Goal: Information Seeking & Learning: Compare options

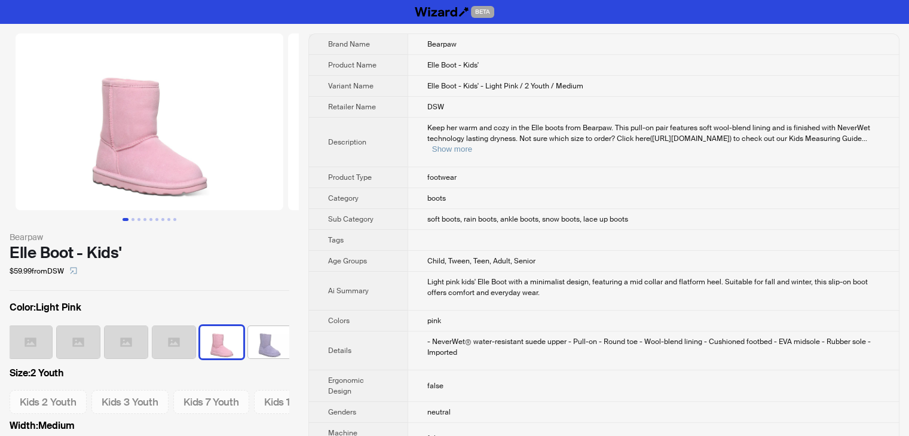
scroll to position [0, 294]
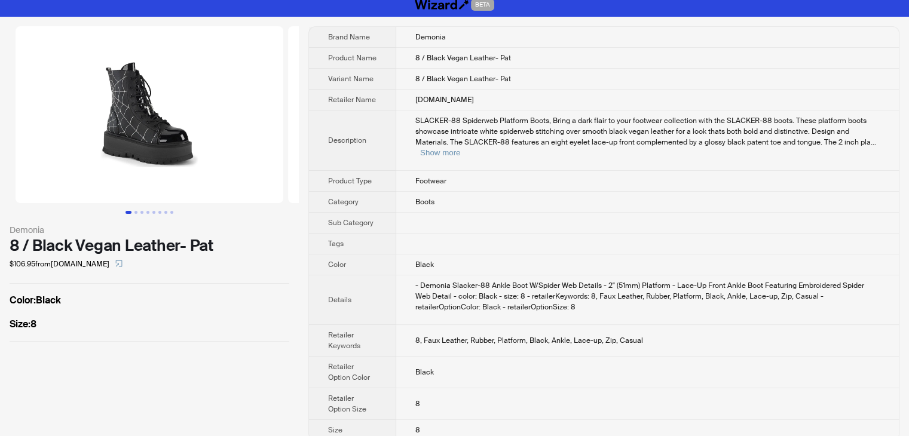
scroll to position [9, 0]
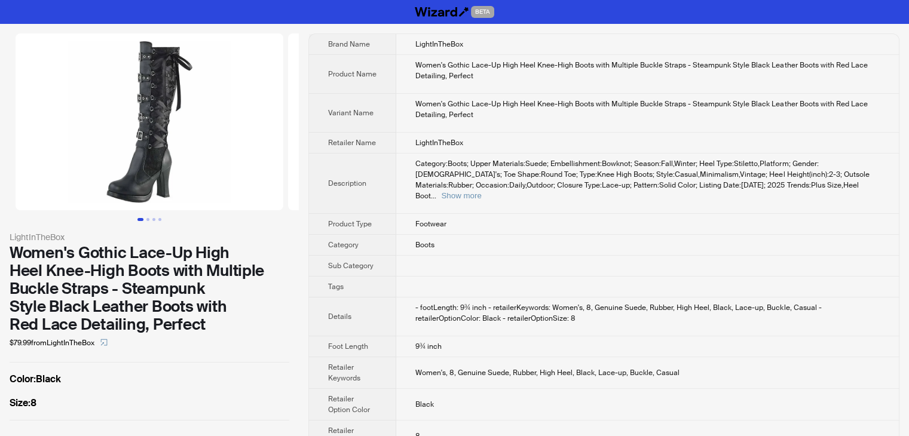
click at [492, 150] on td "LightInTheBox" at bounding box center [647, 143] width 503 height 21
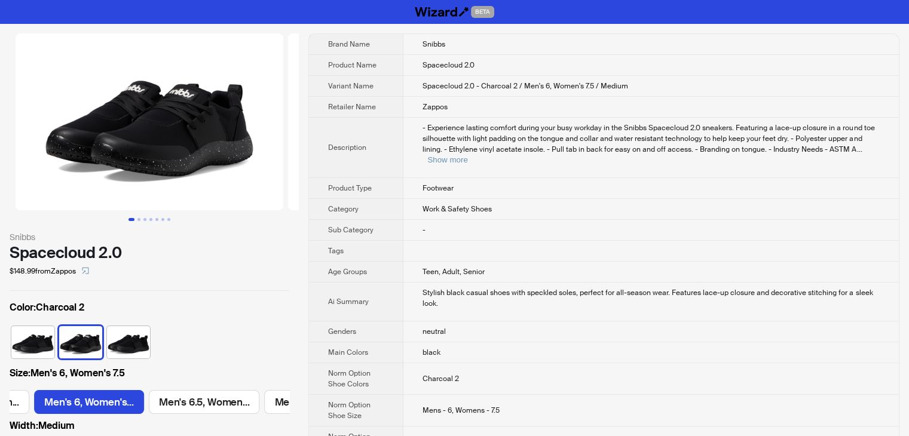
scroll to position [0, 557]
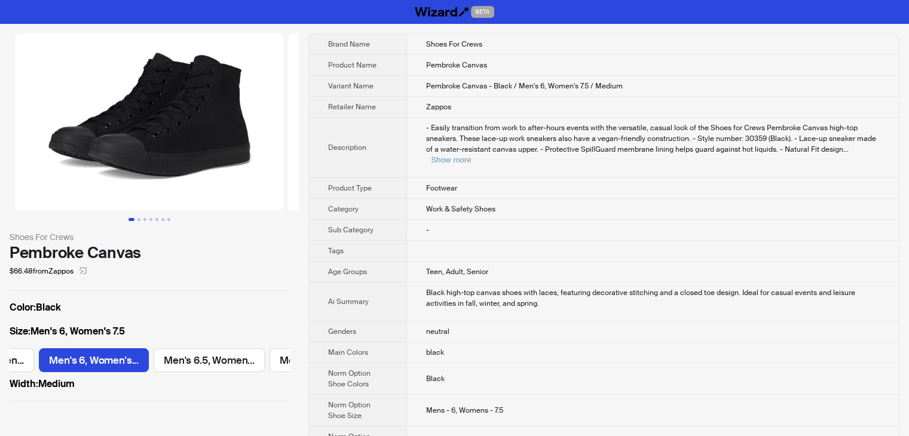
scroll to position [0, 440]
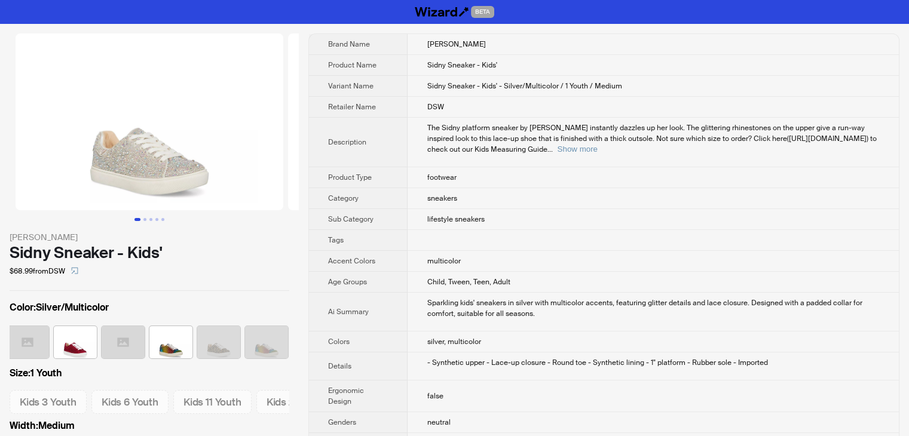
scroll to position [0, 199]
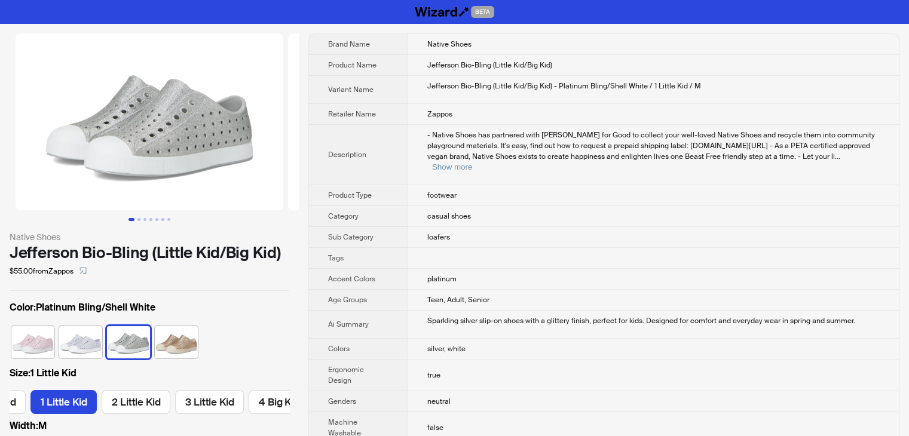
scroll to position [0, 210]
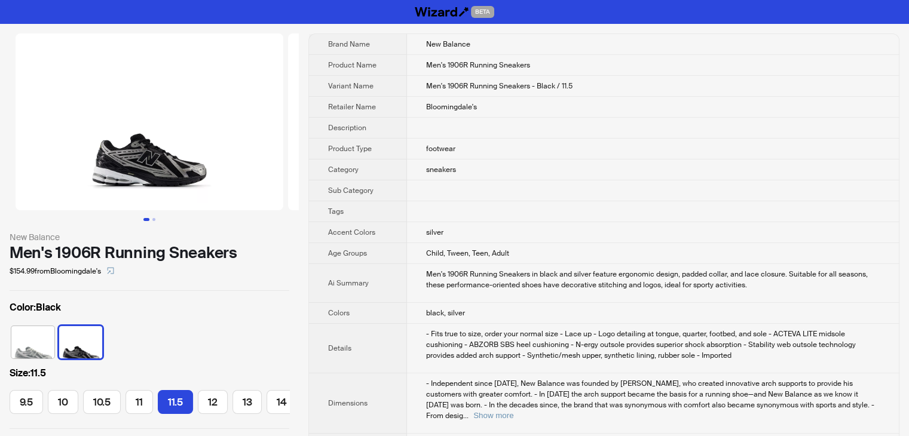
scroll to position [0, 175]
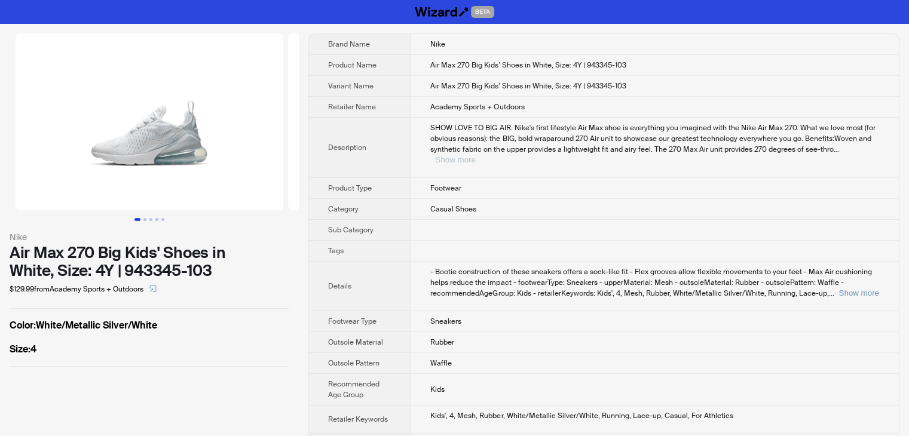
click at [456, 158] on button "Show more" at bounding box center [455, 159] width 40 height 9
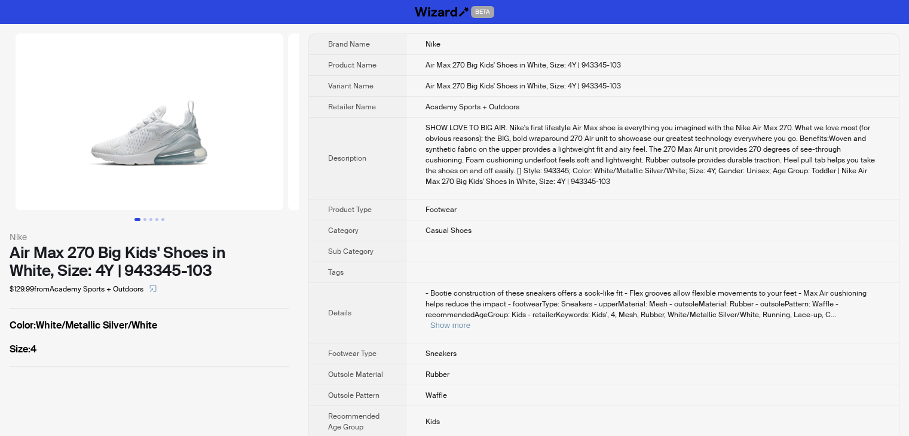
click at [729, 202] on td "Footwear" at bounding box center [652, 210] width 493 height 21
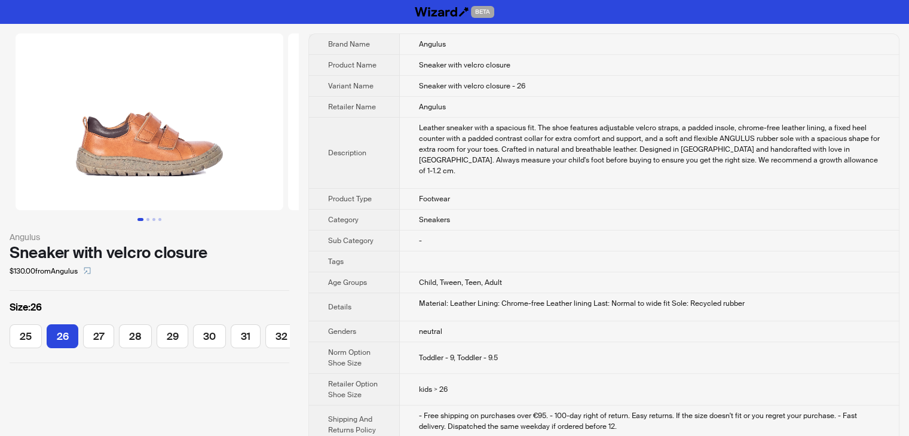
scroll to position [0, 7]
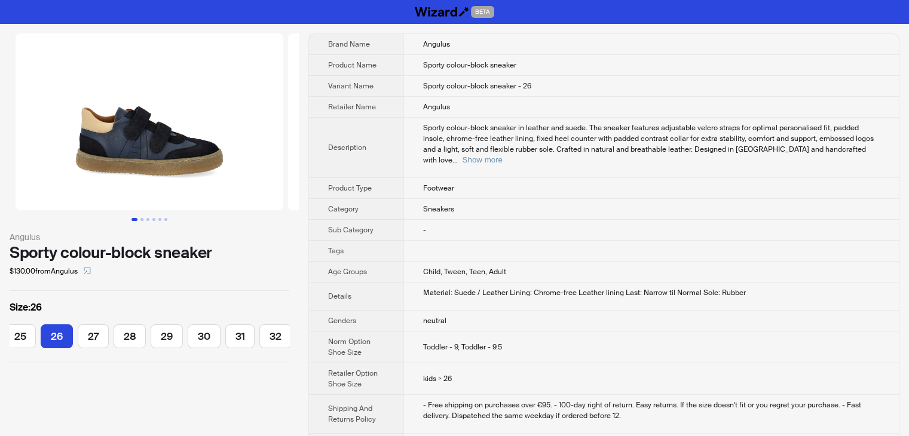
scroll to position [0, 43]
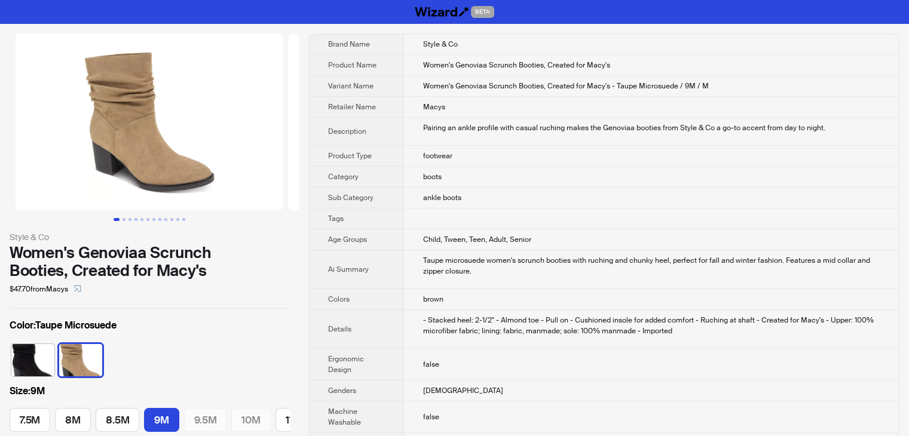
scroll to position [0, 22]
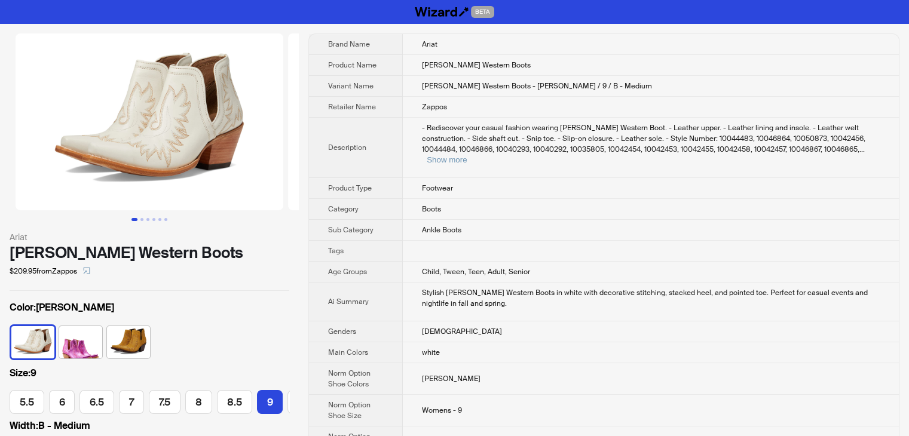
scroll to position [0, 65]
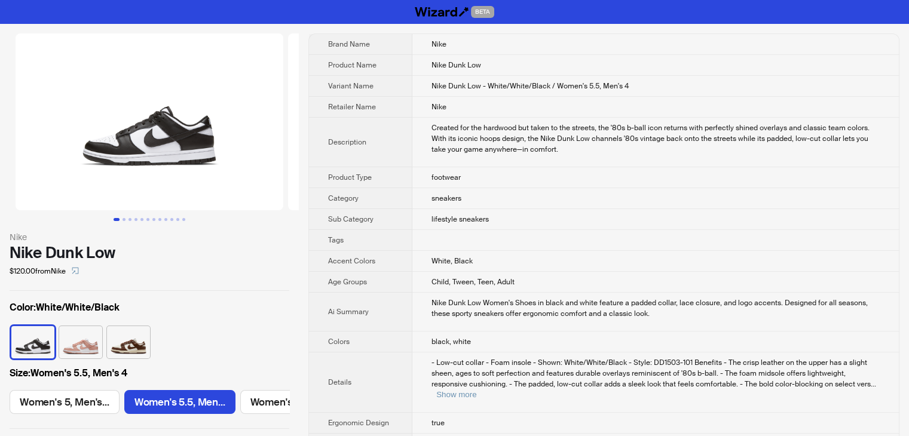
scroll to position [0, 95]
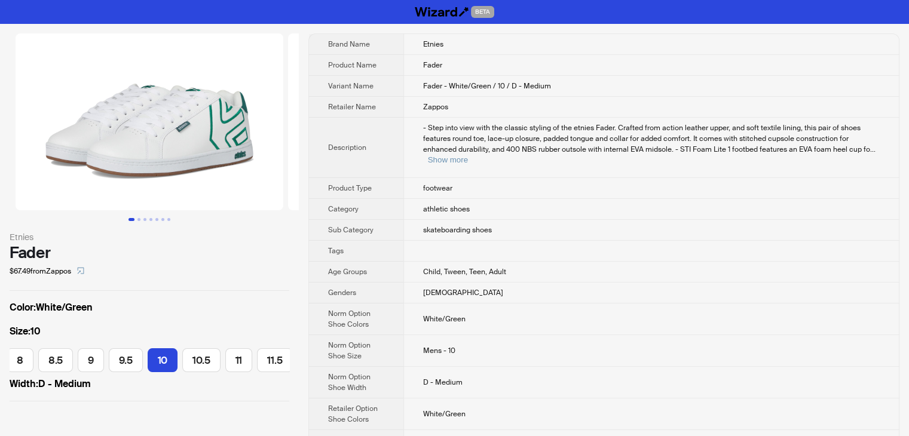
scroll to position [0, 110]
click at [468, 155] on button "Show more" at bounding box center [448, 159] width 40 height 9
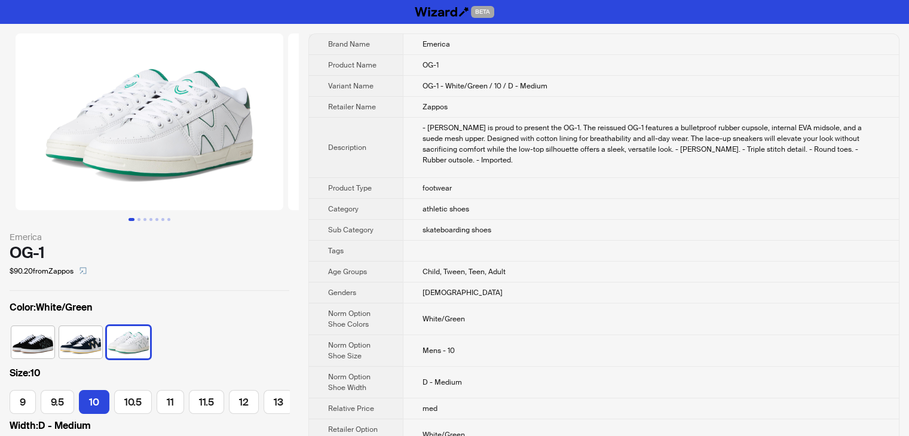
scroll to position [0, 140]
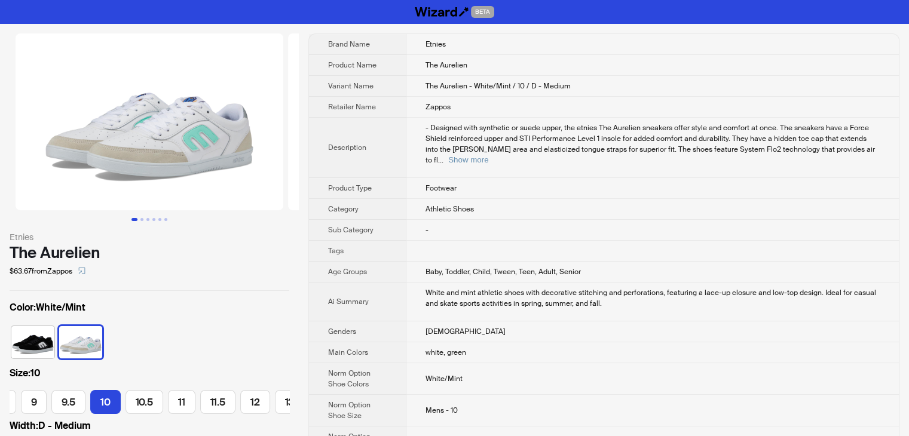
scroll to position [0, 206]
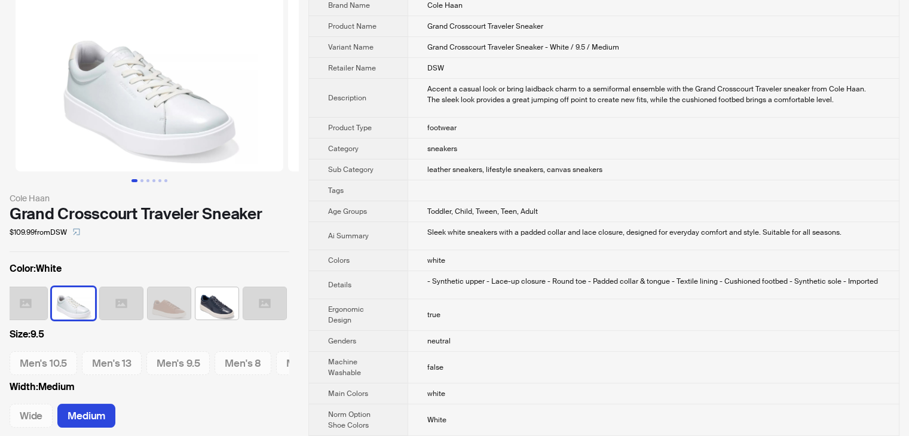
scroll to position [60, 0]
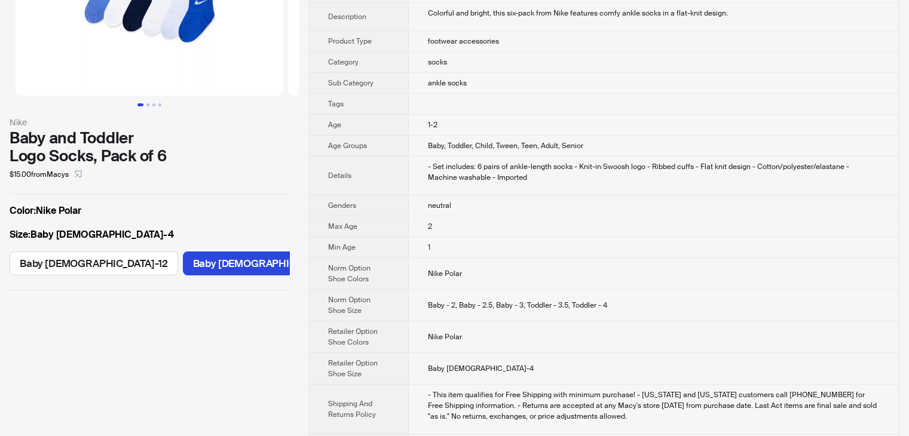
scroll to position [120, 0]
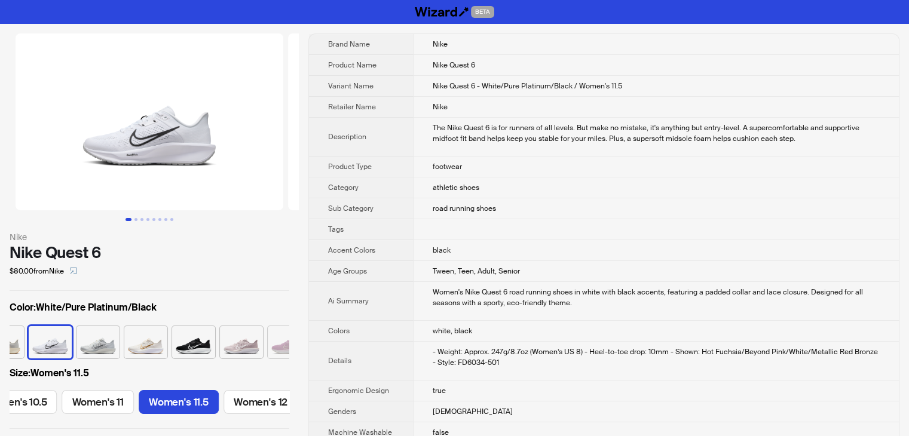
scroll to position [0, 914]
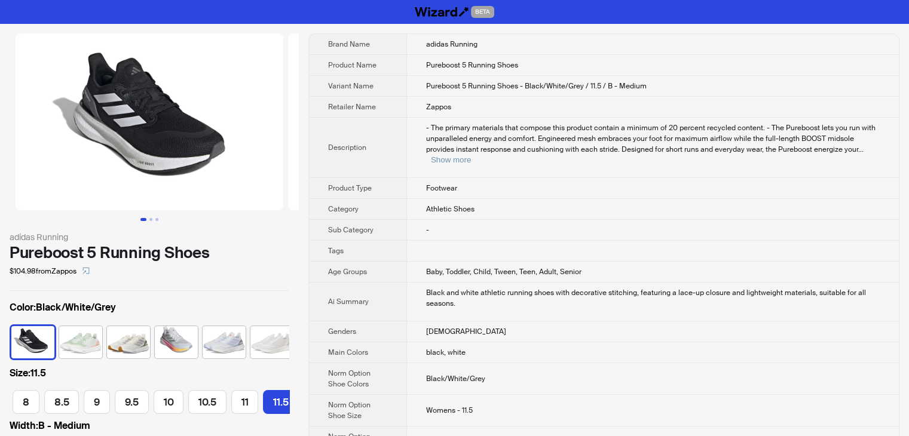
scroll to position [0, 211]
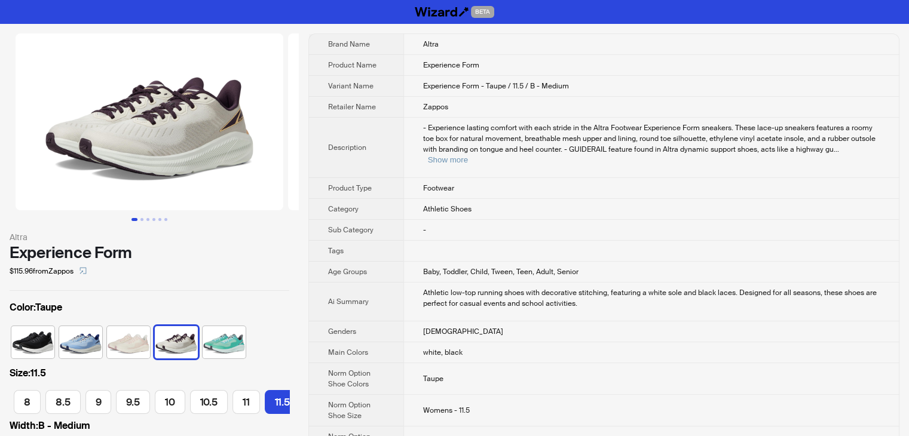
scroll to position [0, 180]
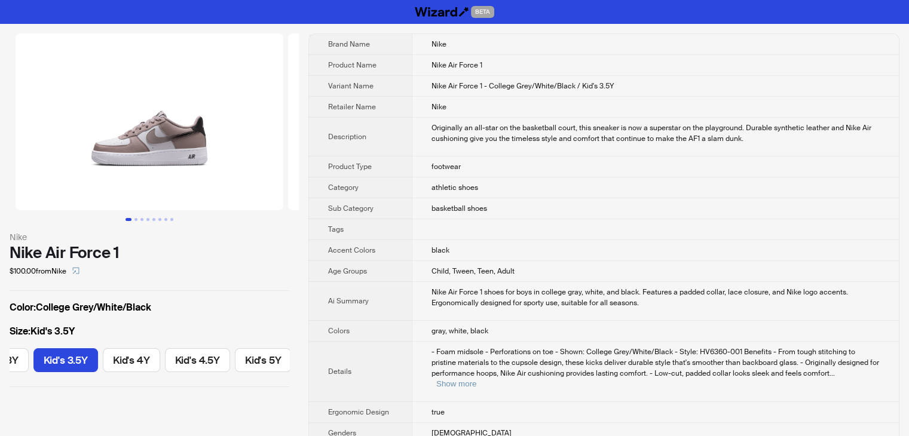
scroll to position [0, 300]
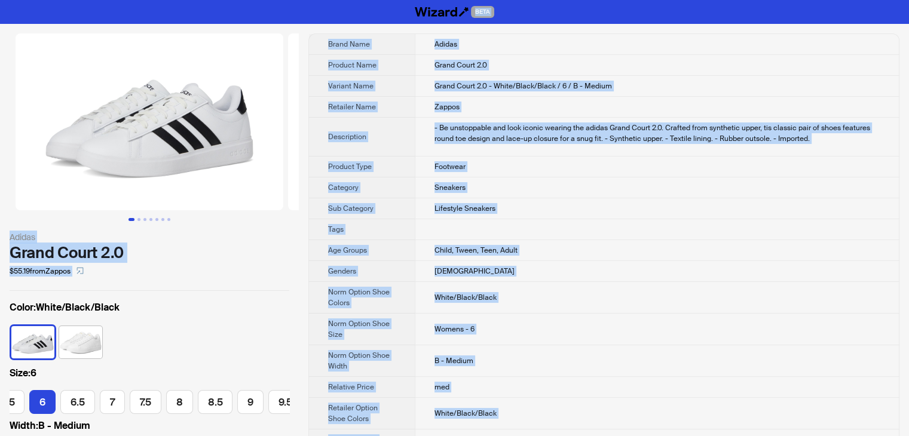
drag, startPoint x: 469, startPoint y: 421, endPoint x: 293, endPoint y: 9, distance: 447.9
click at [230, 0] on html "BETA Adidas Grand Court 2.0 $55.19 from Zappos Color : White/Black/Black Size :…" at bounding box center [454, 382] width 909 height 765
copy div "BETA Adidas Grand Court 2.0 $55.19 from Zappos Color : White/Black/Black Size :…"
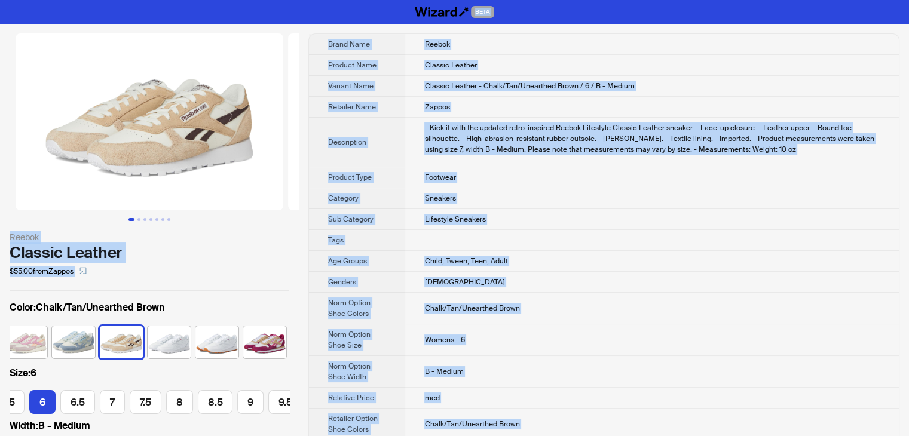
drag, startPoint x: 514, startPoint y: 413, endPoint x: 242, endPoint y: -52, distance: 539.2
click at [242, 0] on html "BETA Reebok Classic Leather $55.00 from Zappos Color : Chalk/Tan/Unearthed Brow…" at bounding box center [454, 430] width 909 height 860
copy div "BETA Reebok Classic Leather $55.00 from Zappos Color : Chalk/Tan/Unearthed Brow…"
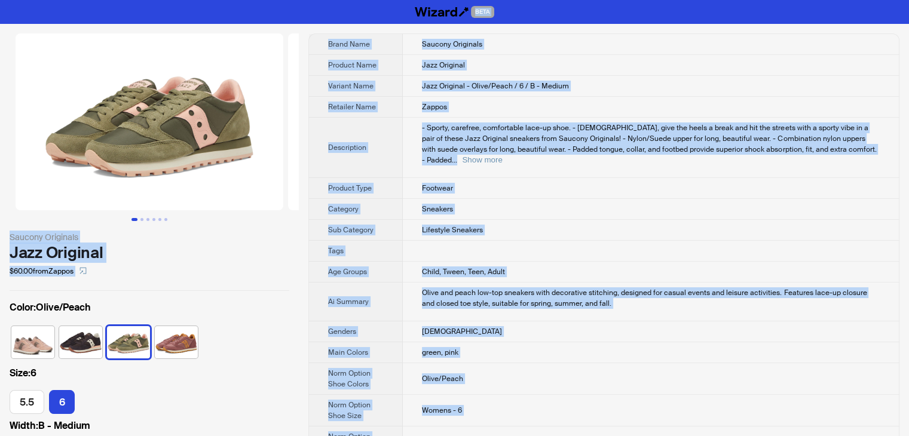
drag, startPoint x: 517, startPoint y: 419, endPoint x: 208, endPoint y: -52, distance: 563.5
copy div "BETA Saucony Originals Jazz Original $60.00 from Zappos Color : Olive/Peach Siz…"
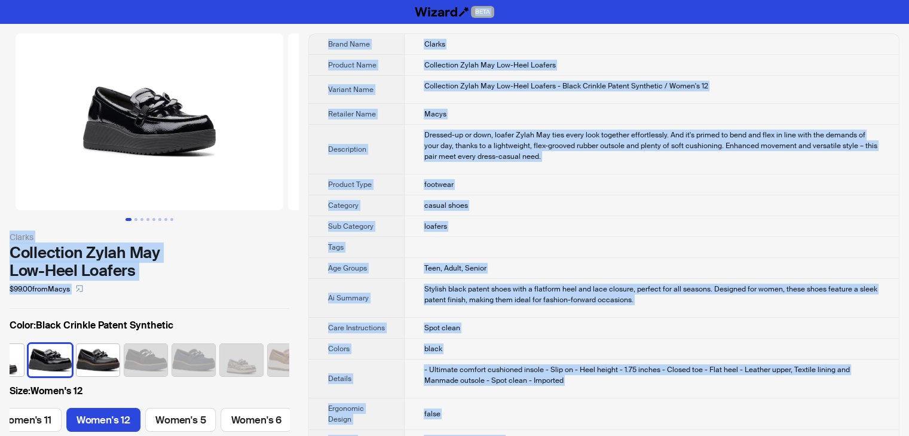
drag, startPoint x: 486, startPoint y: 413, endPoint x: 212, endPoint y: -52, distance: 539.0
copy div "BETA Clarks Collection Zylah May Low-Heel Loafers $99.00 from Macys Color : Bla…"
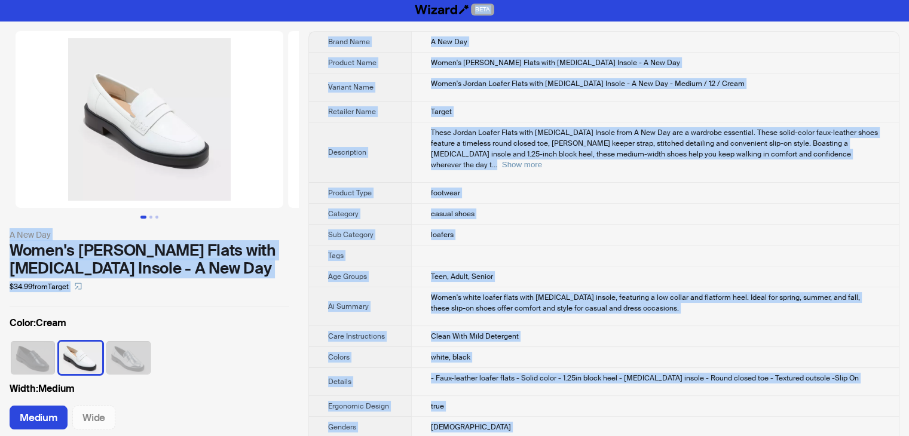
drag, startPoint x: 539, startPoint y: 422, endPoint x: 275, endPoint y: -52, distance: 542.8
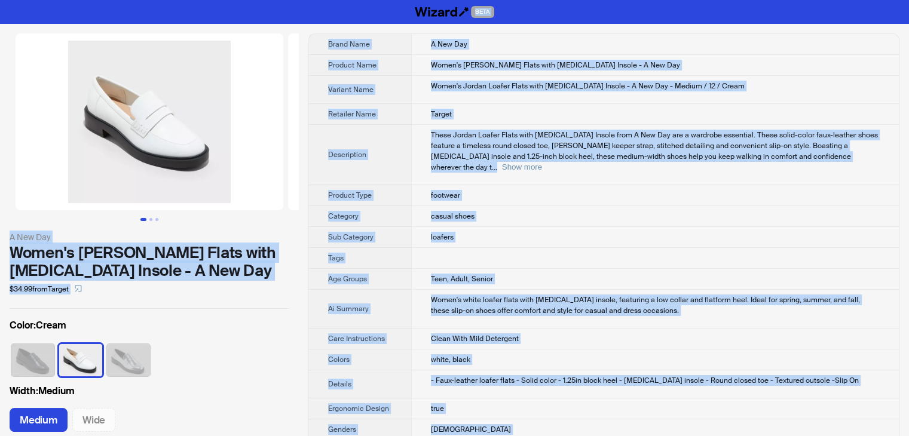
copy div "BETA A New Day Women's Jordan Loafer Flats with Memory Foam Insole - A New Day …"
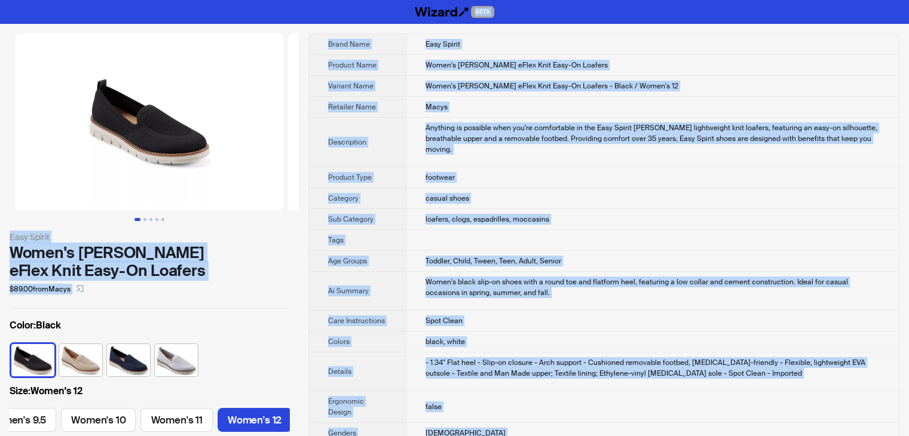
drag, startPoint x: 493, startPoint y: 423, endPoint x: 258, endPoint y: -52, distance: 530.3
copy div "BETA Easy Spirit Women's Valina eFlex Knit Easy-On Loafers $89.00 from Macys Co…"
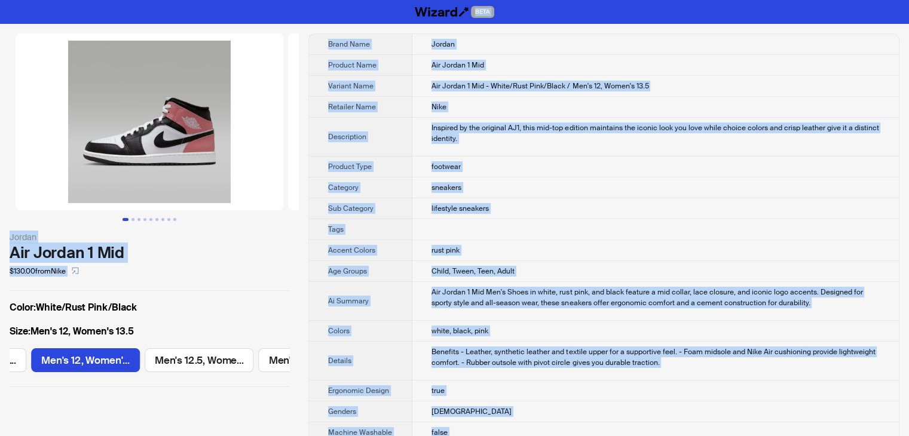
drag, startPoint x: 466, startPoint y: 423, endPoint x: 222, endPoint y: -52, distance: 533.5
copy div "BETA Jordan Air Jordan 1 Mid $130.00 from Nike Color : White/Rust Pink/Black Si…"
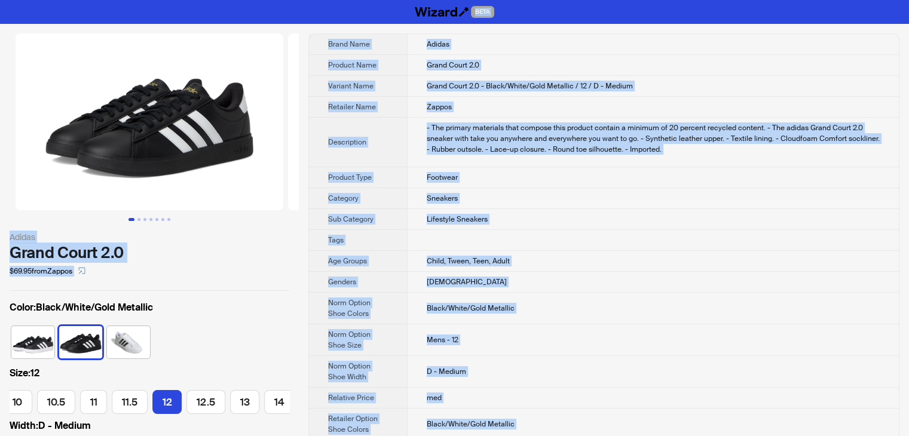
drag, startPoint x: 462, startPoint y: 419, endPoint x: 221, endPoint y: -52, distance: 529.2
click at [221, 0] on html "BETA Adidas Grand Court 2.0 $69.95 from Zappos Color : Black/White/Gold Metalli…" at bounding box center [454, 419] width 909 height 839
copy div "BETA Adidas Grand Court 2.0 $69.95 from Zappos Color : Black/White/Gold Metalli…"
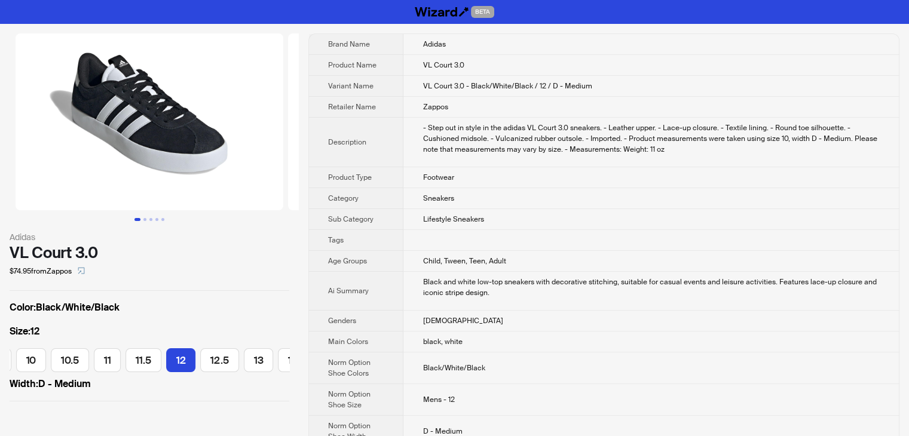
scroll to position [0, 466]
click at [872, 69] on td "VL Court 3.0" at bounding box center [652, 65] width 496 height 21
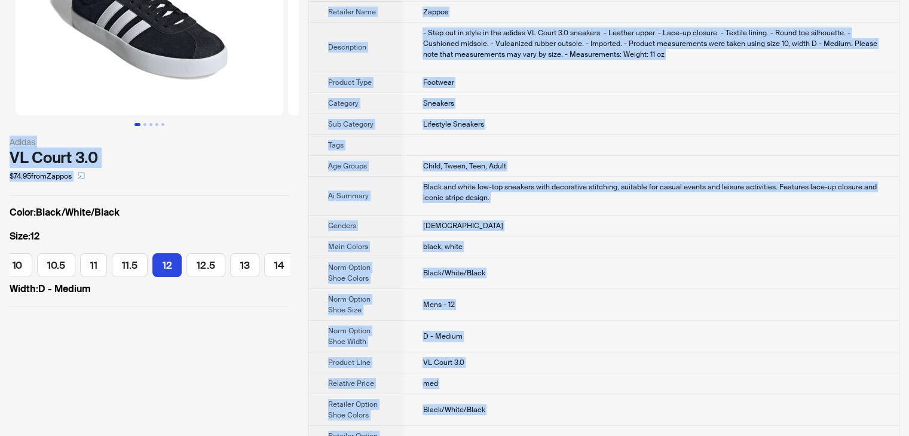
scroll to position [0, 0]
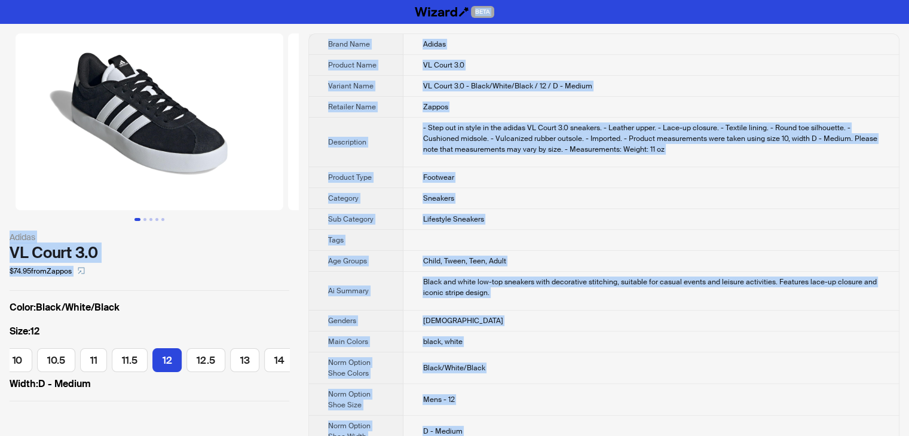
drag, startPoint x: 446, startPoint y: 416, endPoint x: 293, endPoint y: -52, distance: 492.0
copy div "BETA Adidas VL Court 3.0 $74.95 from Zappos Color : Black/White/Black Size : 12…"
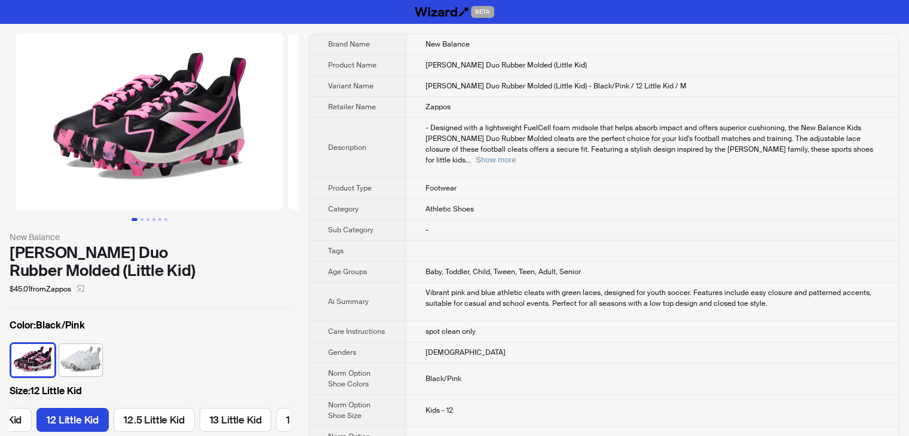
scroll to position [0, 141]
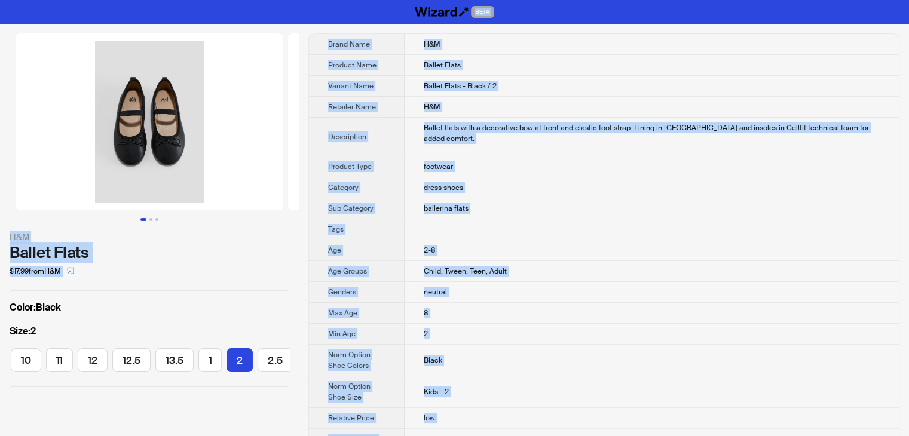
drag, startPoint x: 513, startPoint y: 416, endPoint x: 320, endPoint y: -52, distance: 505.7
click at [320, 0] on html "BETA H&M Ballet Flats $17.99 from H&M Color : Black Size : 2 7.5 8.5 9 10 11 12…" at bounding box center [454, 323] width 909 height 647
copy div "BETA H&M Ballet Flats $17.99 from H&M Color : Black Size : 2 7.5 8.5 9 10 11 12…"
click at [564, 199] on td "ballerina flats" at bounding box center [652, 209] width 494 height 21
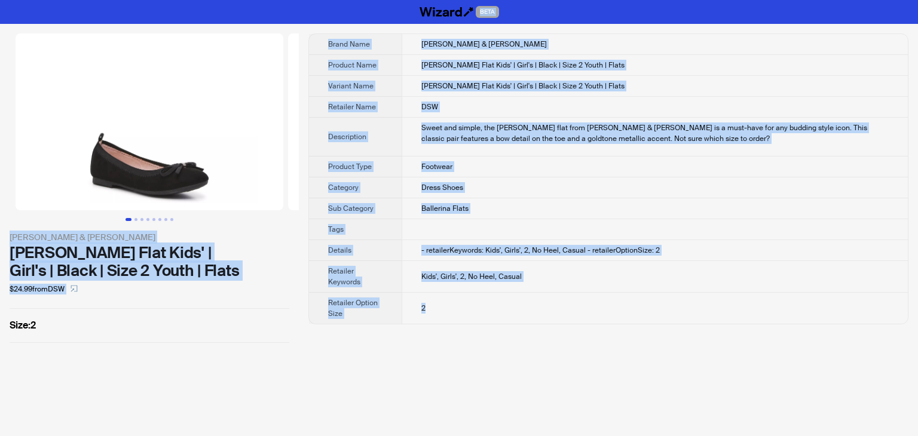
drag, startPoint x: 438, startPoint y: 310, endPoint x: 286, endPoint y: -52, distance: 392.3
click at [286, 0] on html "BETA Kelly & Katie Sarah Flat Kids' | Girl's | Black | Size 2 Youth | Flats $24…" at bounding box center [459, 218] width 918 height 436
copy div "BETA Kelly & Katie Sarah Flat Kids' | Girl's | Black | Size 2 Youth | Flats $24…"
click at [395, 178] on th "Category" at bounding box center [355, 188] width 93 height 21
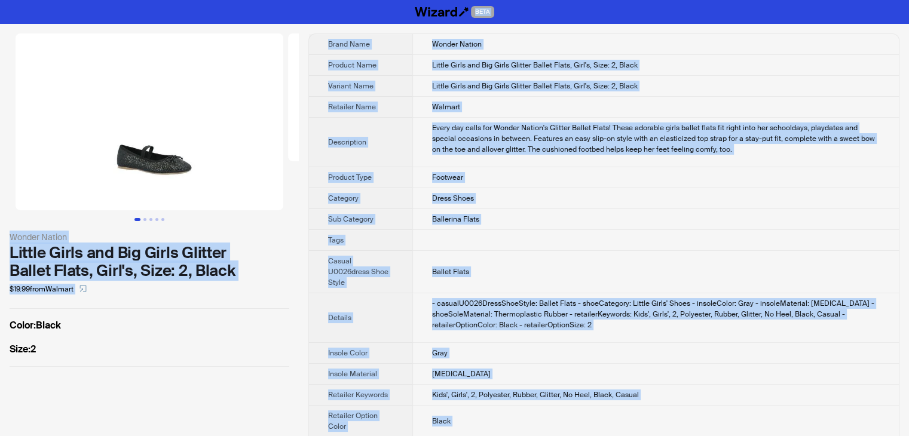
drag, startPoint x: 509, startPoint y: 421, endPoint x: 368, endPoint y: 17, distance: 427.8
click at [312, 0] on html "BETA Wonder Nation Little Girls and Big Girls Glitter Ballet Flats, Girl's, Siz…" at bounding box center [454, 260] width 909 height 521
copy div "BETA Wonder Nation Little Girls and Big Girls Glitter Ballet Flats, Girl's, Siz…"
click at [579, 99] on td "Walmart" at bounding box center [656, 107] width 487 height 21
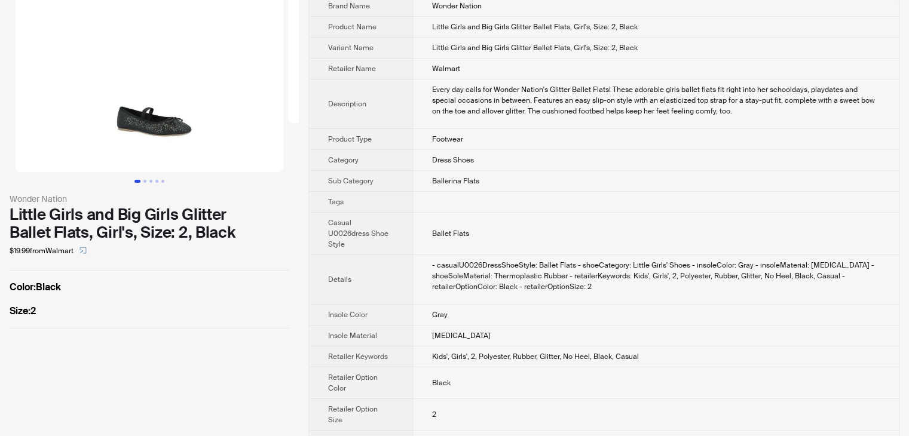
scroll to position [72, 0]
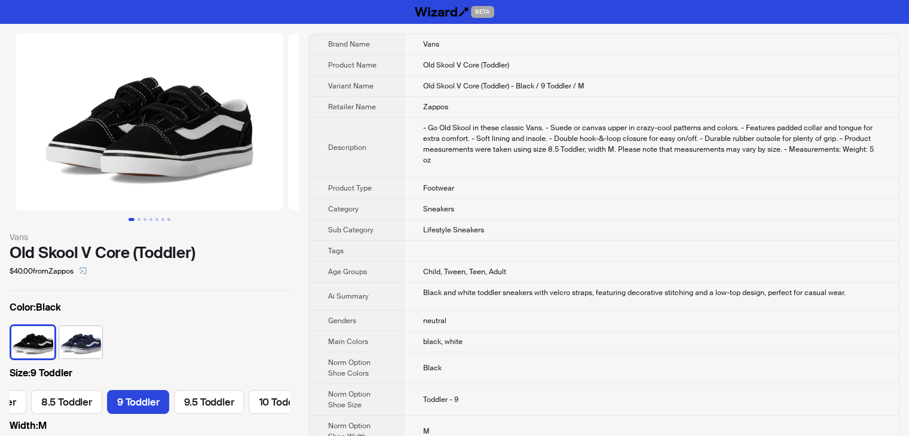
scroll to position [0, 681]
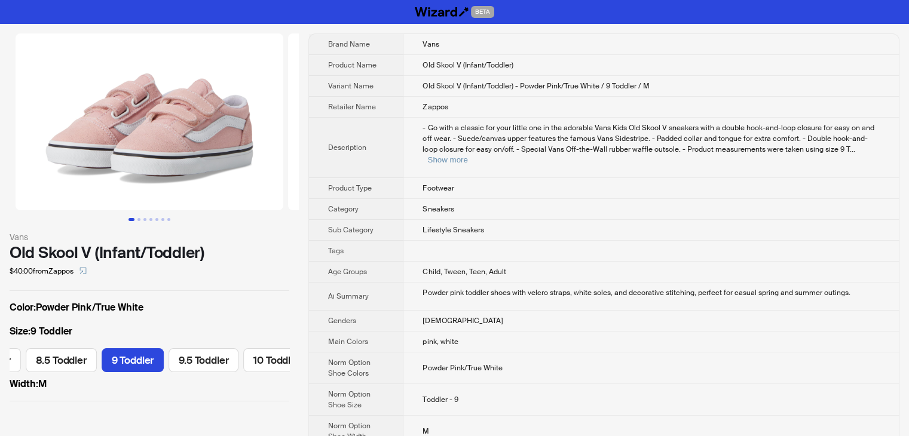
scroll to position [0, 557]
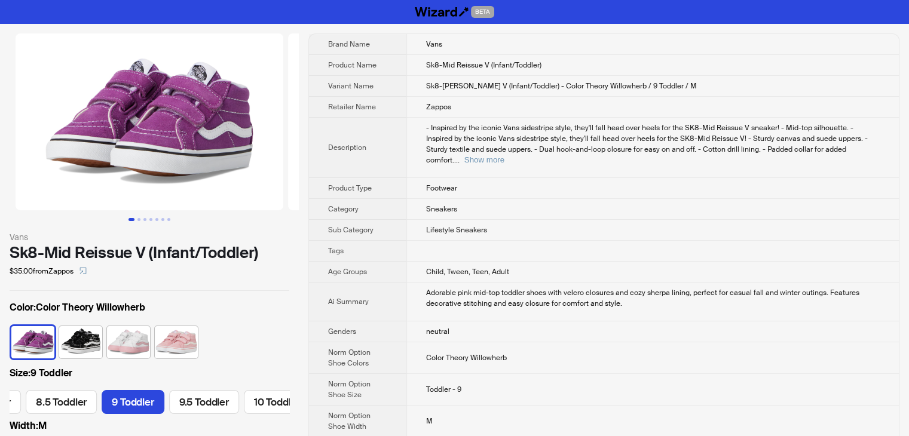
scroll to position [0, 623]
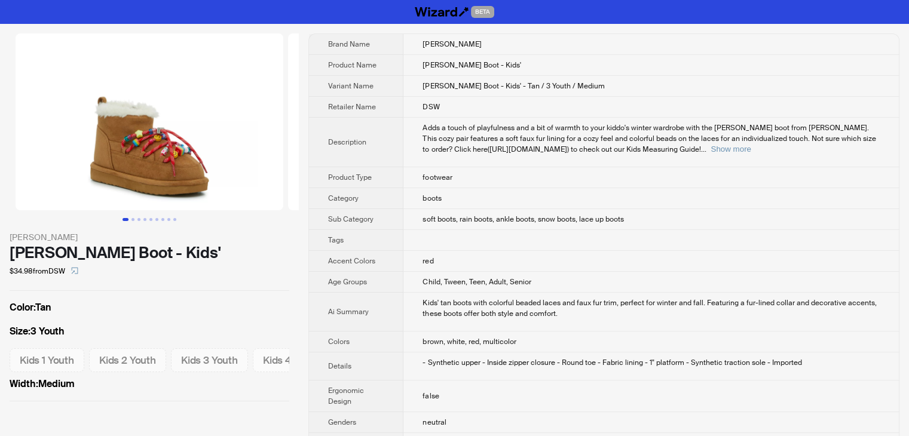
scroll to position [60, 0]
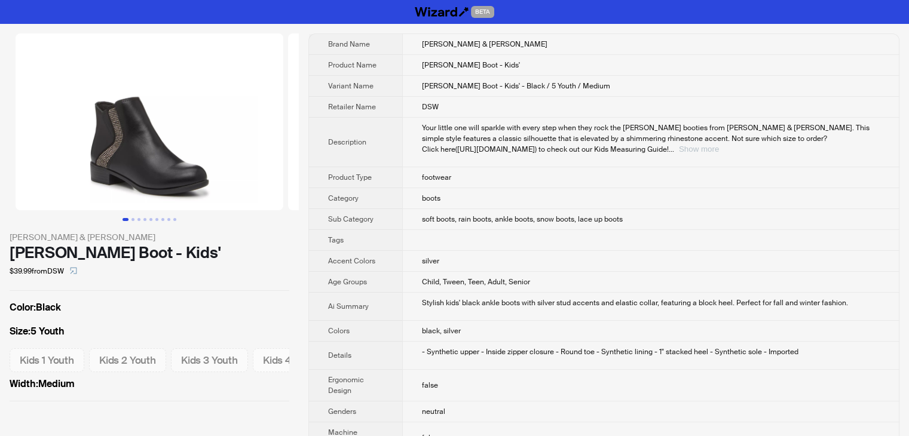
click at [719, 145] on button "Show more" at bounding box center [699, 149] width 40 height 9
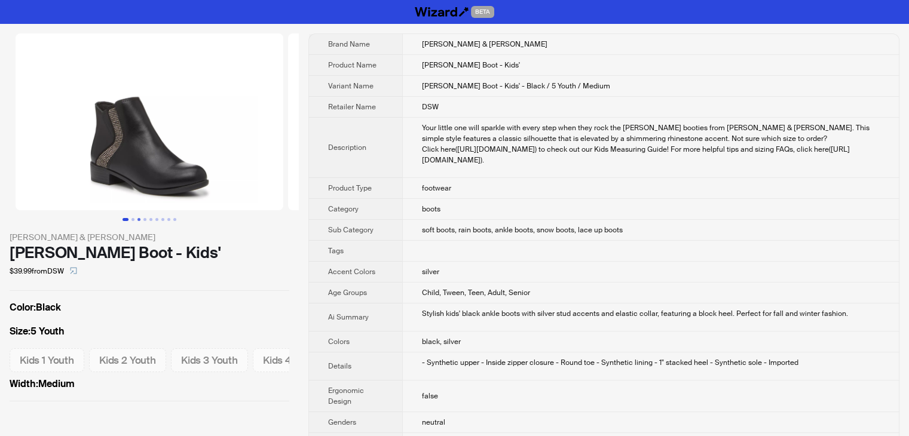
click at [138, 221] on button "Go to slide 3" at bounding box center [139, 219] width 3 height 3
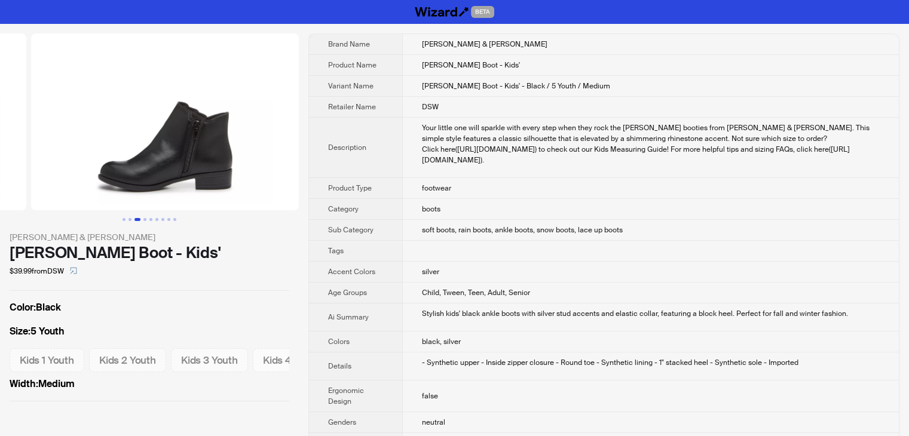
scroll to position [0, 545]
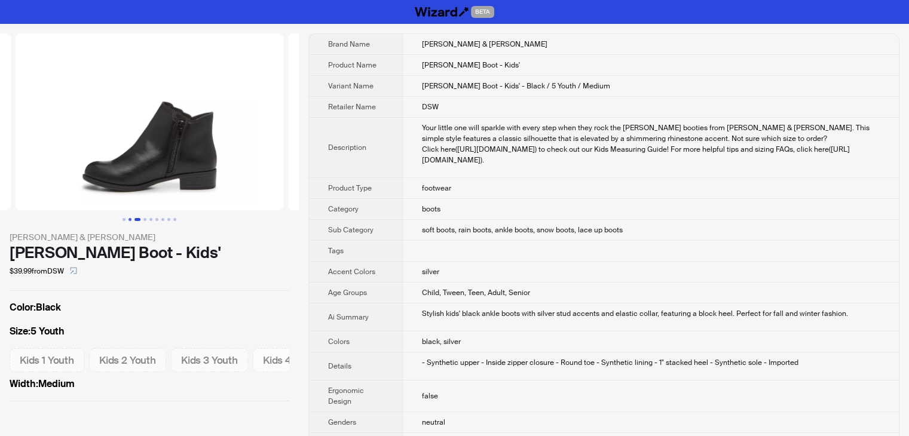
click at [129, 220] on button "Go to slide 2" at bounding box center [130, 219] width 3 height 3
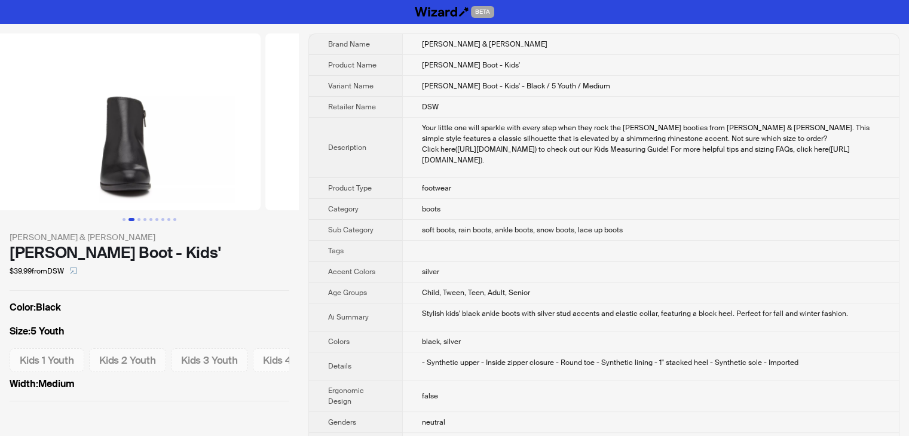
scroll to position [0, 273]
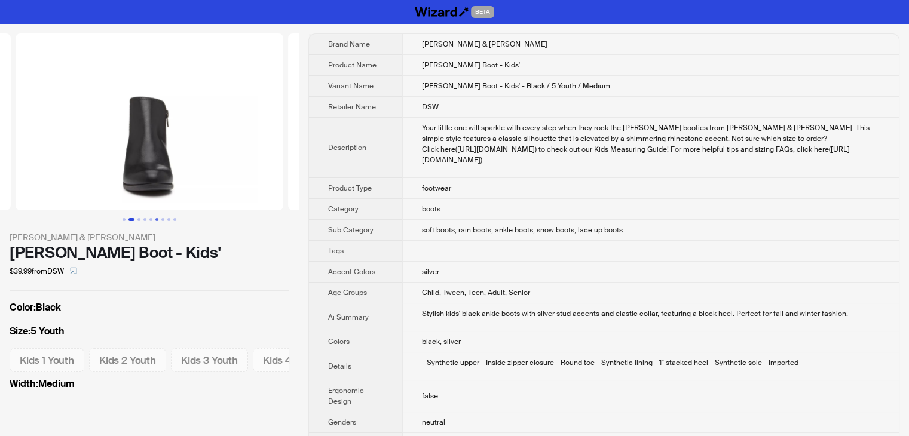
click at [157, 219] on button "Go to slide 6" at bounding box center [156, 219] width 3 height 3
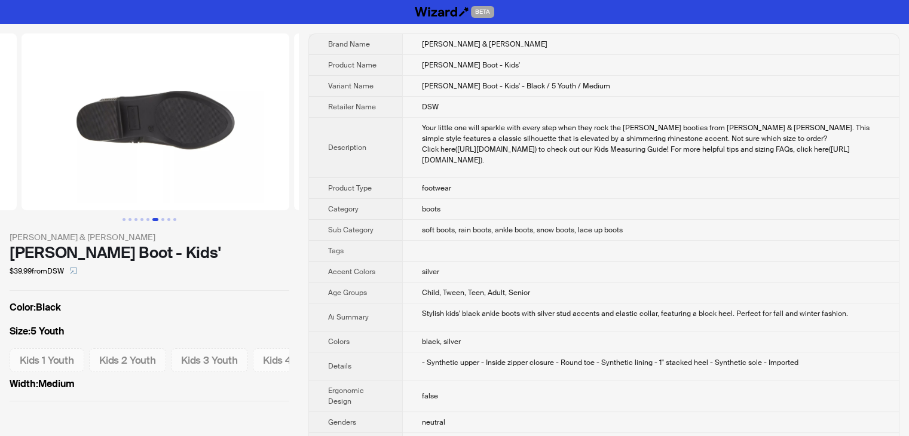
scroll to position [0, 1363]
click at [152, 219] on button "Go to slide 6" at bounding box center [155, 219] width 6 height 3
click at [148, 219] on button "Go to slide 5" at bounding box center [147, 219] width 3 height 3
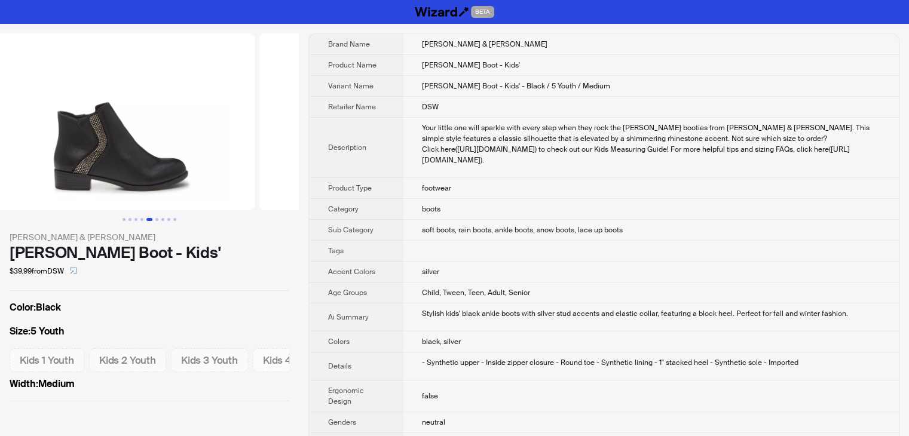
scroll to position [0, 1091]
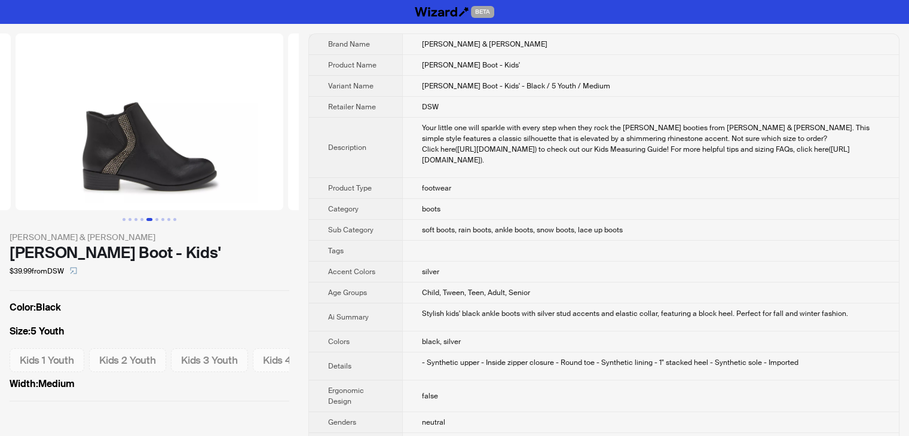
click at [127, 115] on img at bounding box center [150, 121] width 268 height 177
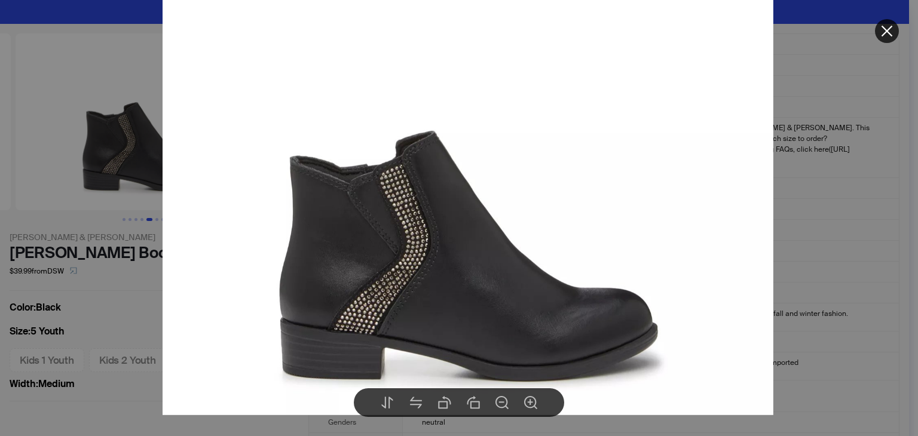
click at [892, 26] on icon "close" at bounding box center [887, 31] width 11 height 11
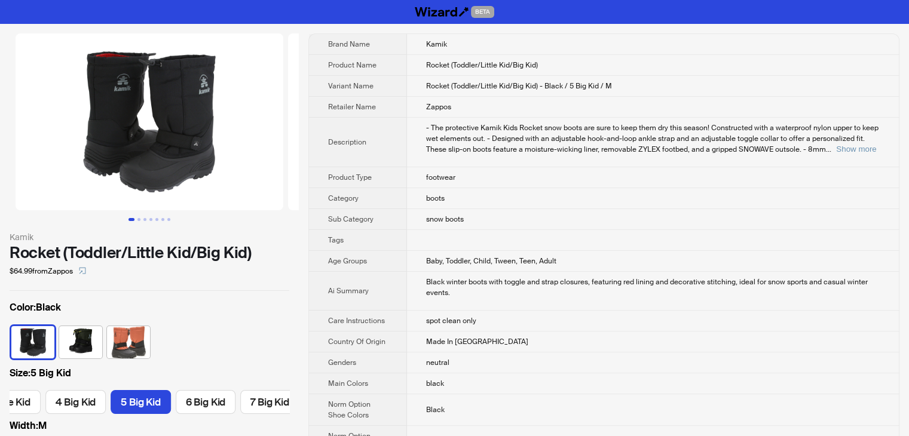
scroll to position [0, 636]
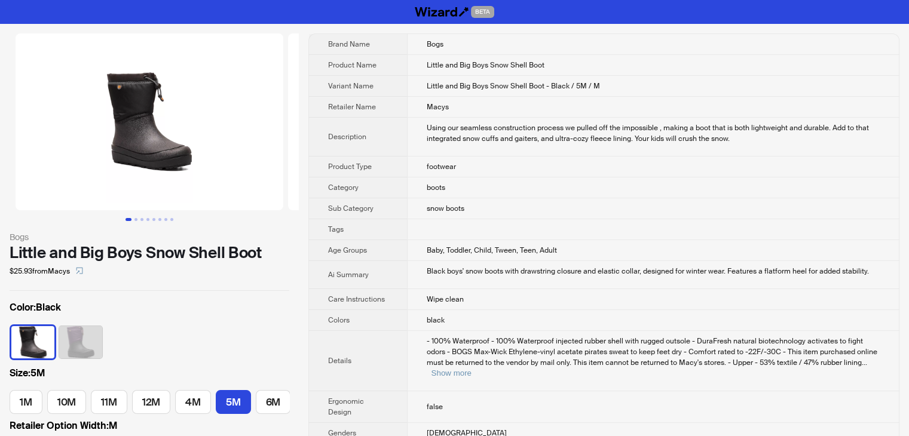
scroll to position [0, 1]
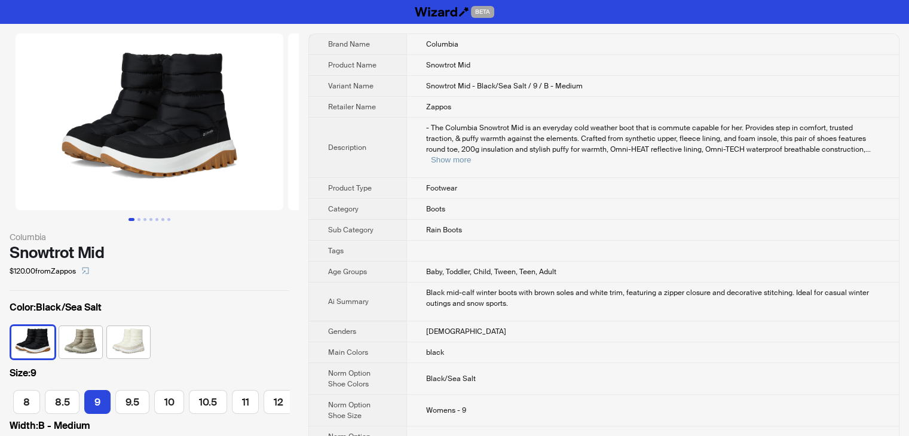
scroll to position [0, 205]
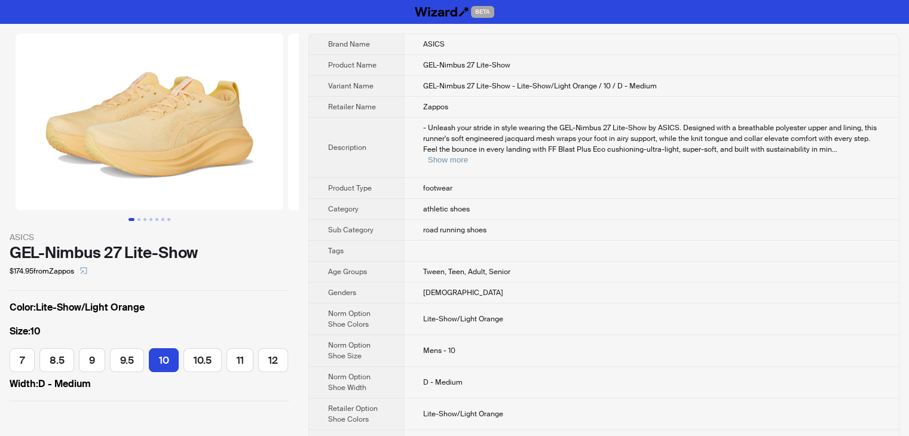
scroll to position [0, 74]
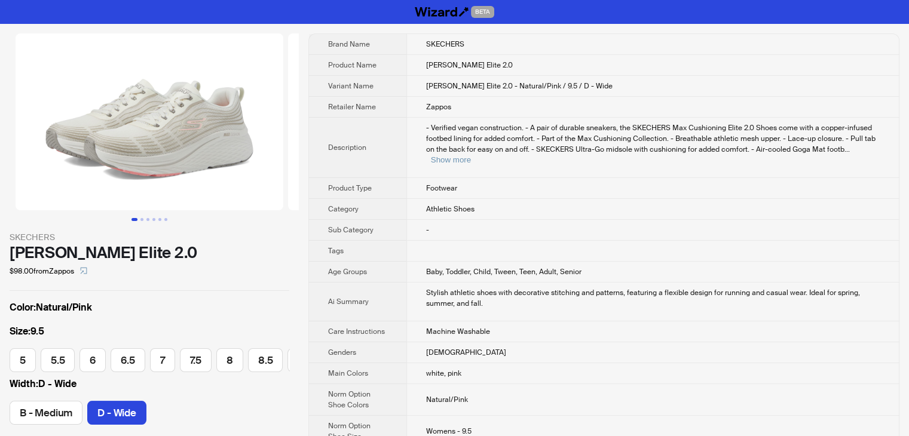
scroll to position [0, 129]
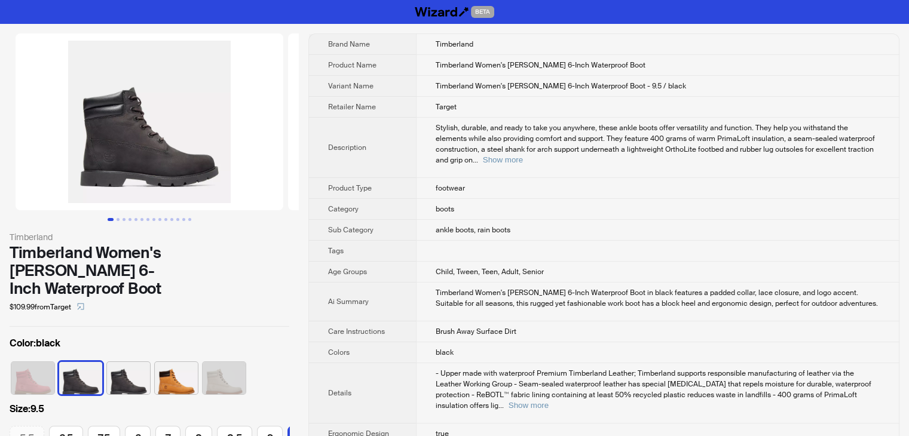
scroll to position [0, 98]
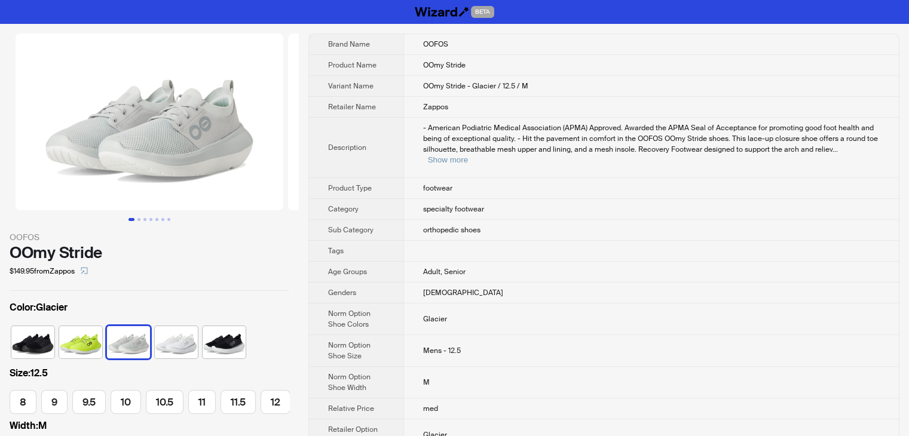
scroll to position [0, 77]
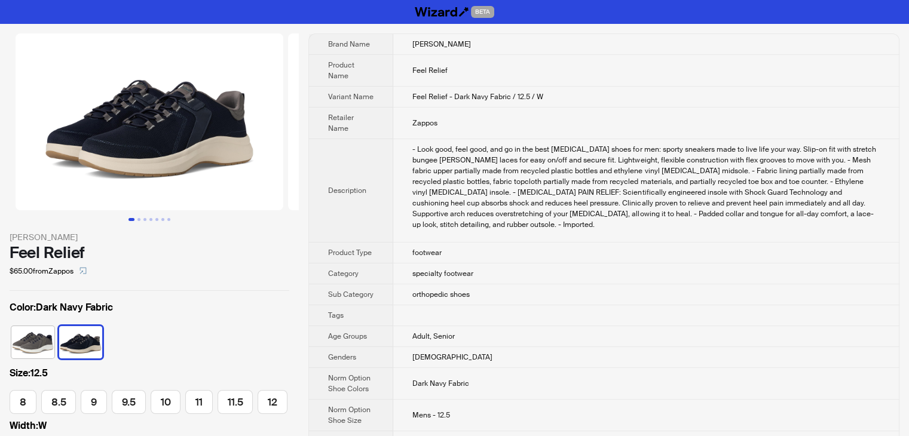
scroll to position [0, 74]
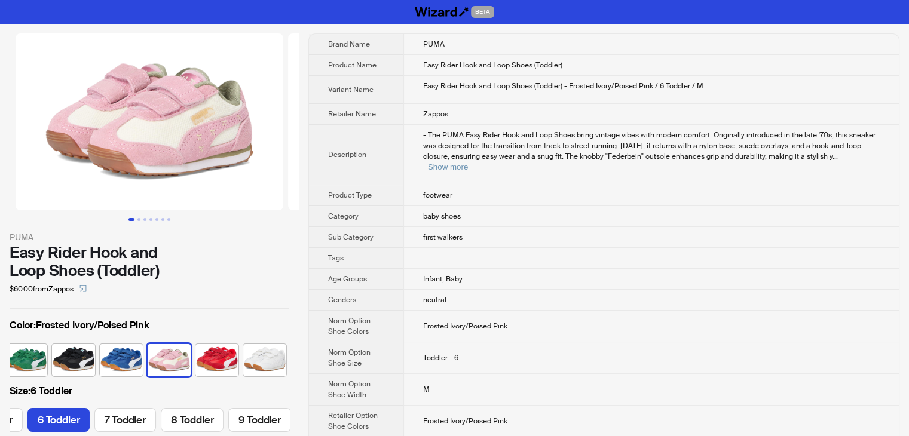
scroll to position [0, 117]
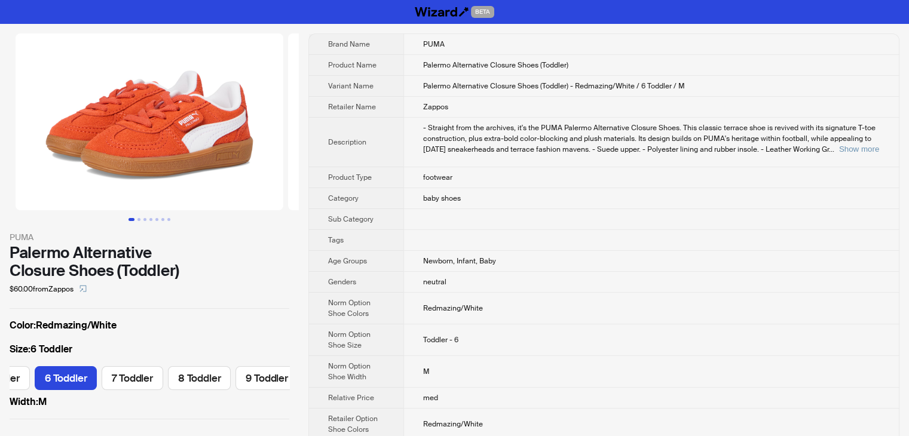
scroll to position [0, 117]
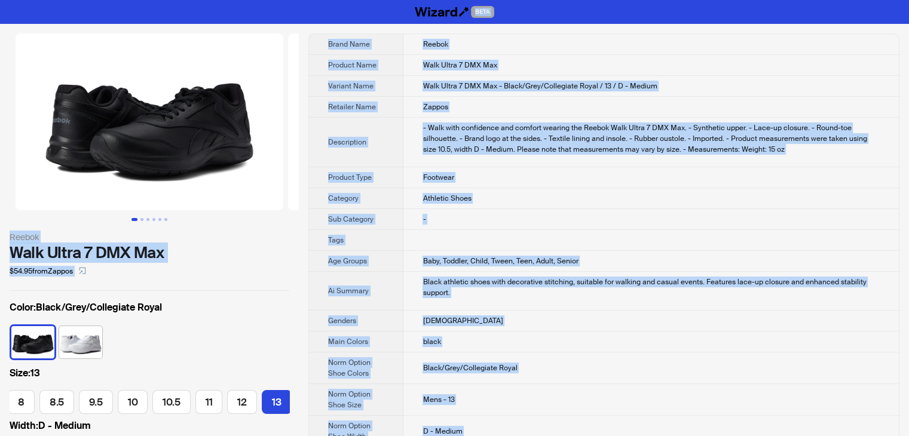
drag, startPoint x: 511, startPoint y: 420, endPoint x: 210, endPoint y: -52, distance: 559.2
copy div "BETA Reebok Walk Ultra 7 DMX Max $54.95 from Zappos Color : Black/Grey/Collegia…"
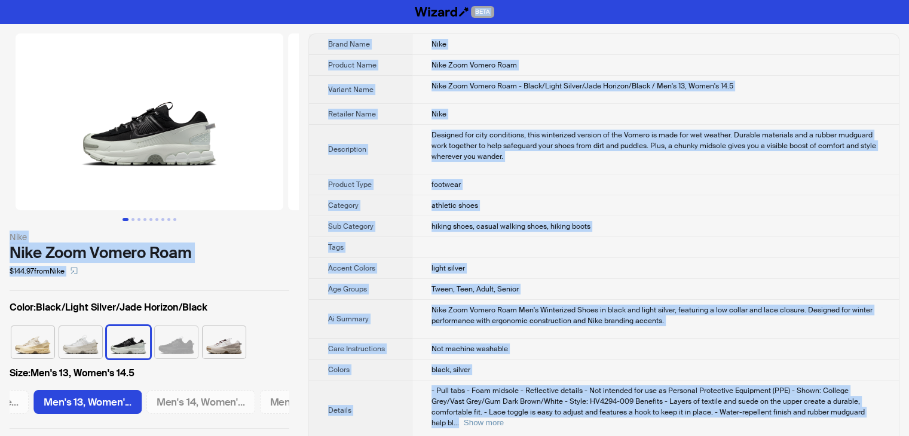
drag, startPoint x: 498, startPoint y: 419, endPoint x: 248, endPoint y: -52, distance: 533.1
copy div "BETA Nike Nike Zoom Vomero Roam $144.97 from Nike Color : Black/Light Silver/Ja…"
click at [287, 144] on li at bounding box center [422, 121] width 273 height 177
click at [294, 135] on img at bounding box center [422, 121] width 268 height 177
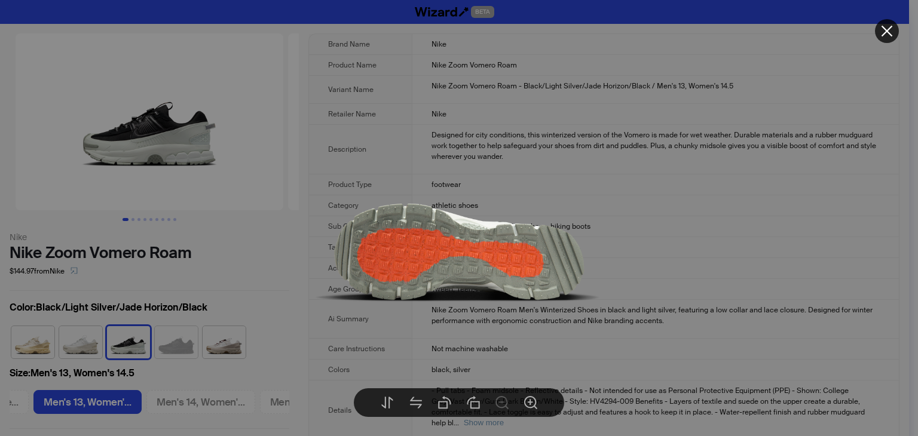
click at [740, 178] on div at bounding box center [459, 218] width 918 height 436
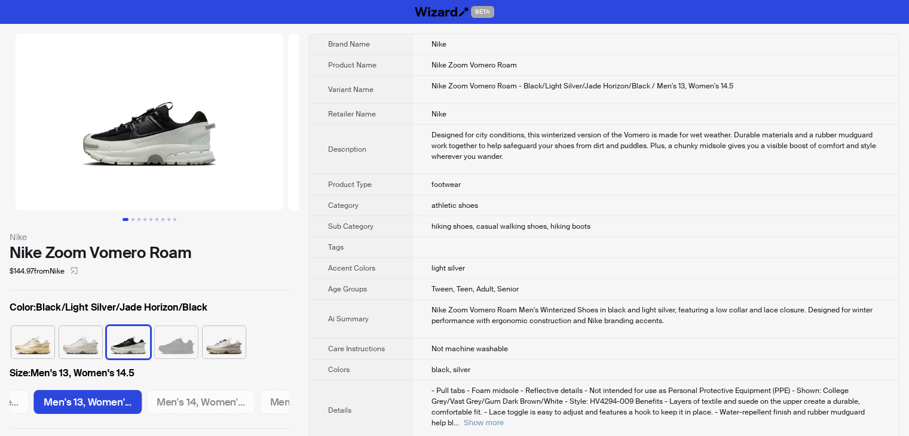
click at [839, 63] on td "Nike Zoom Vomero Roam" at bounding box center [655, 65] width 487 height 21
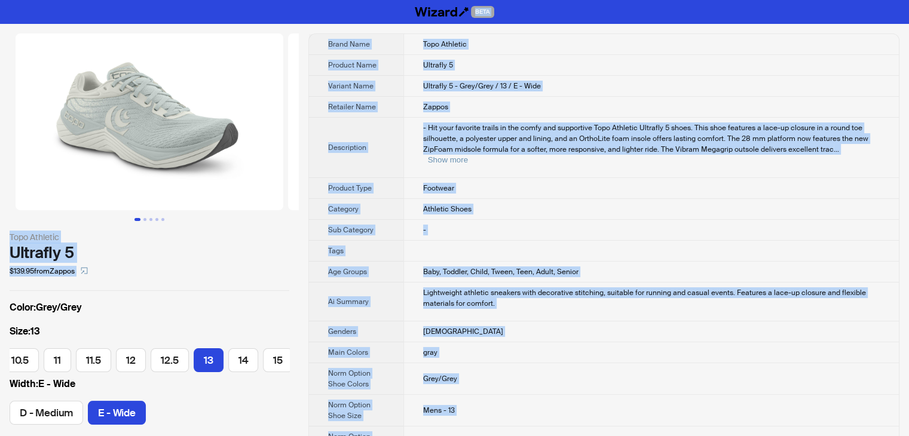
drag, startPoint x: 466, startPoint y: 419, endPoint x: 199, endPoint y: -52, distance: 541.7
copy div "BETA Topo Athletic Ultrafly 5 $139.95 from Zappos Color : Grey/Grey Size : 13 7…"
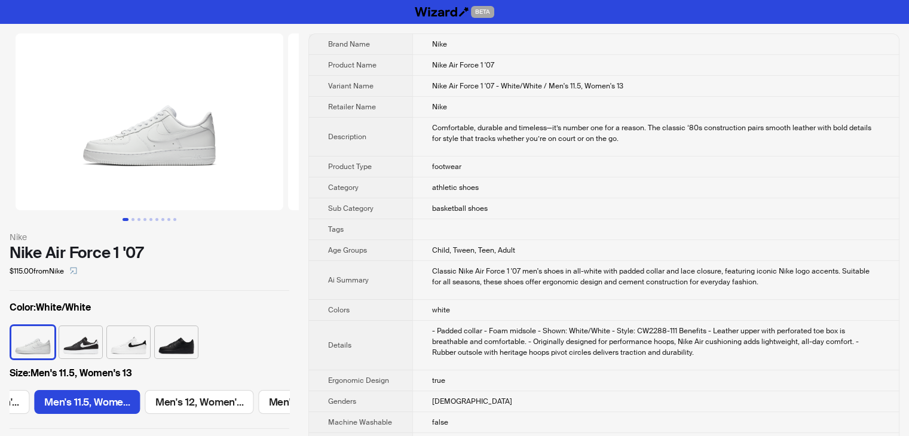
scroll to position [819, 0]
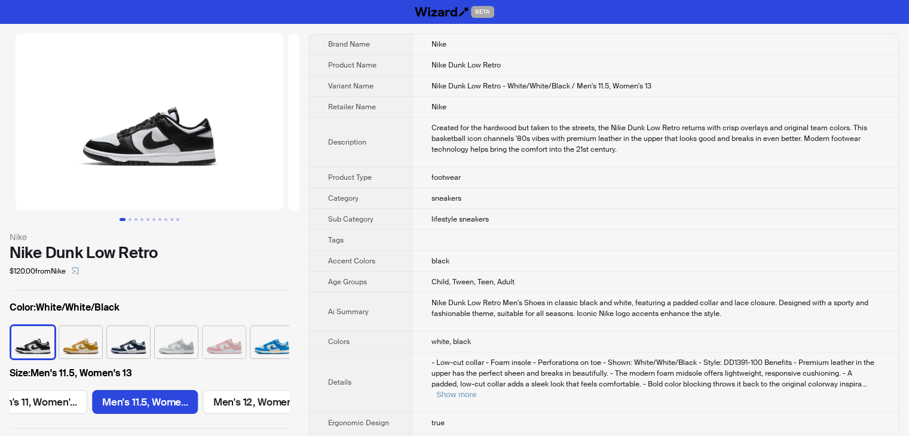
scroll to position [0, 1232]
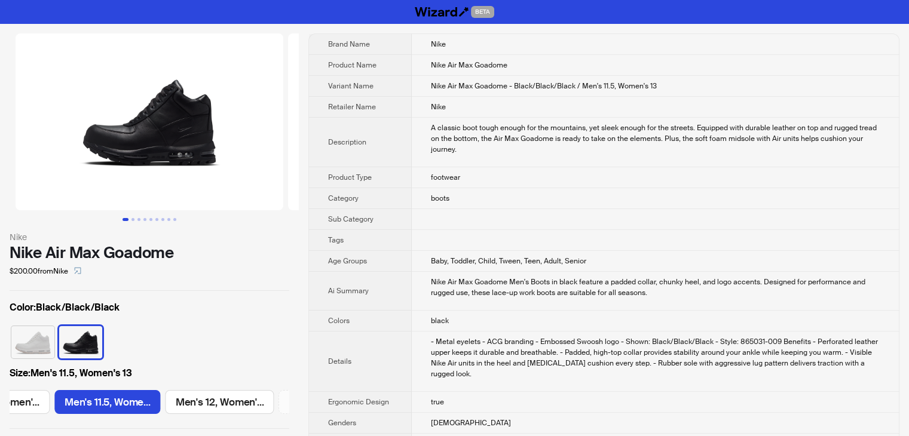
scroll to position [0, 1808]
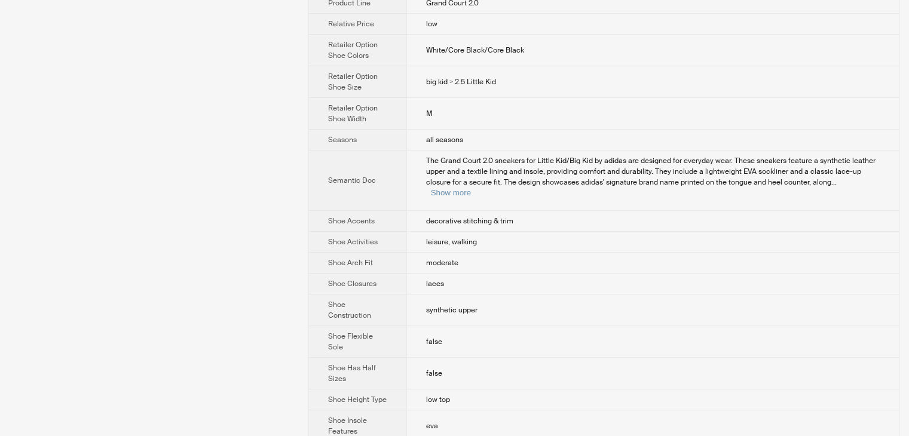
scroll to position [114, 0]
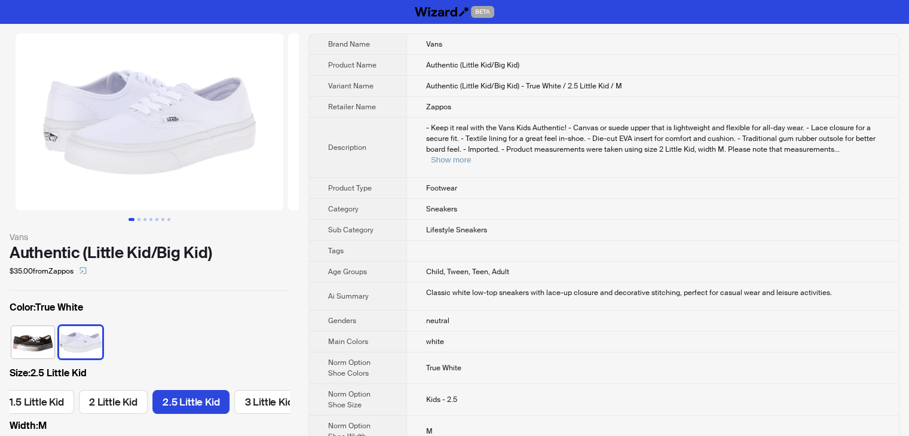
scroll to position [0, 655]
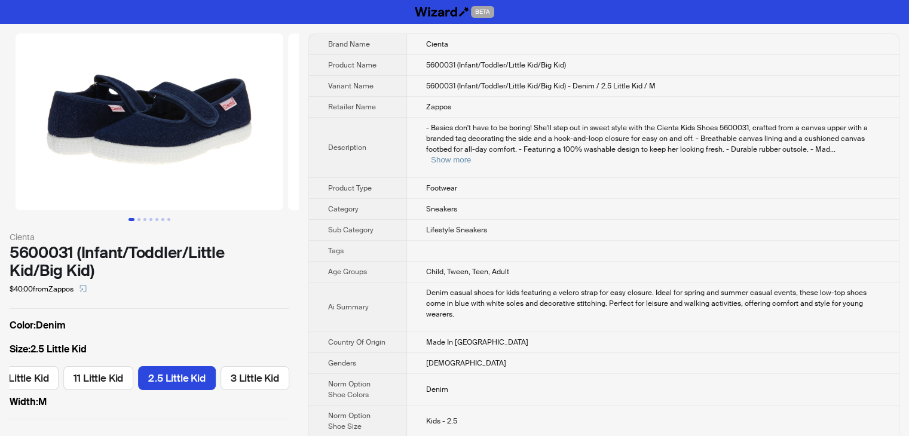
scroll to position [0, 596]
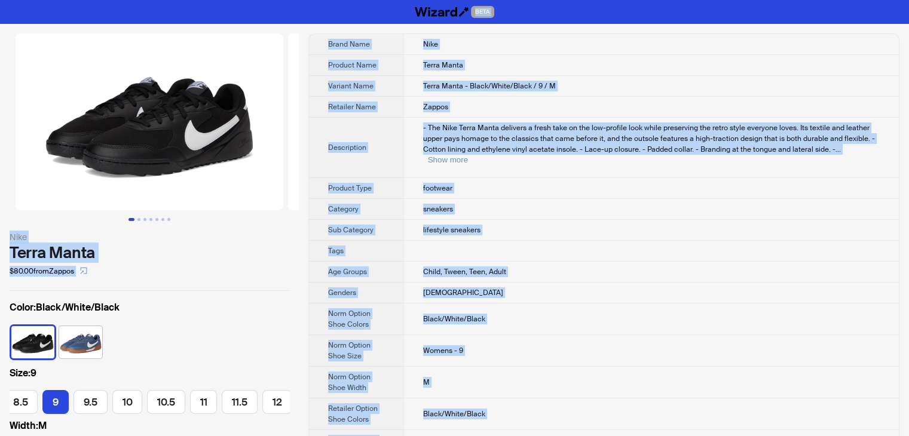
drag, startPoint x: 466, startPoint y: 420, endPoint x: 207, endPoint y: -52, distance: 538.7
copy div "BETA Nike Terra Manta $80.00 from Zappos Color : Black/White/Black Size : 9 5 5…"
click at [564, 73] on td "Terra Manta" at bounding box center [652, 65] width 496 height 21
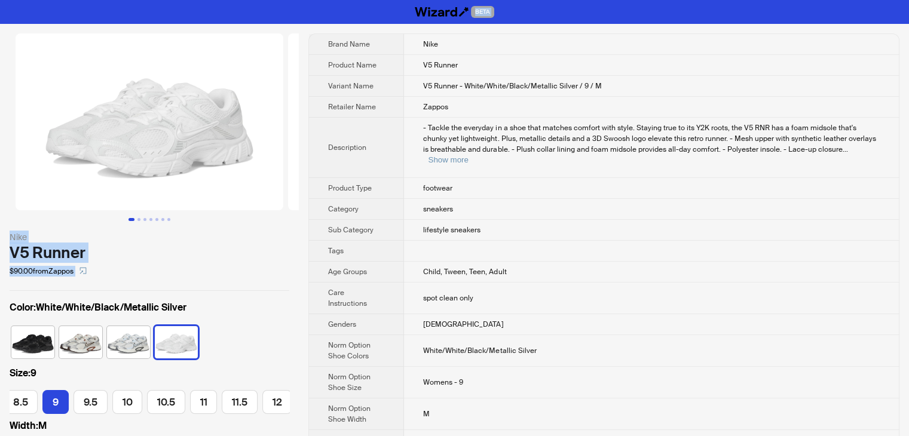
drag, startPoint x: 474, startPoint y: 428, endPoint x: 246, endPoint y: -50, distance: 528.5
click at [246, 0] on html "BETA Nike V5 Runner $90.00 from Zappos Color : White/White/Black/Metallic Silve…" at bounding box center [454, 404] width 909 height 808
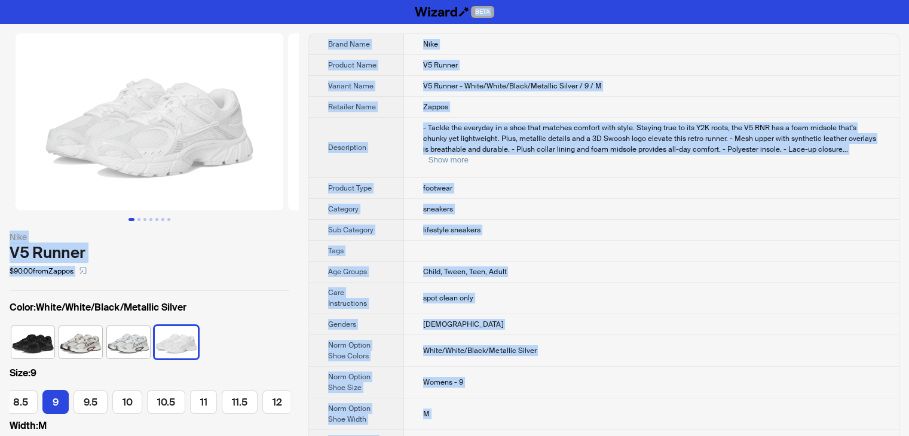
drag, startPoint x: 468, startPoint y: 424, endPoint x: 167, endPoint y: -52, distance: 562.7
click at [167, 0] on html "BETA Nike V5 Runner $90.00 from Zappos Color : White/White/Black/Metallic Silve…" at bounding box center [454, 404] width 909 height 808
copy div "BETA Nike V5 Runner $90.00 from Zappos Color : White/White/Black/Metallic Silve…"
click at [289, 175] on img at bounding box center [422, 121] width 268 height 177
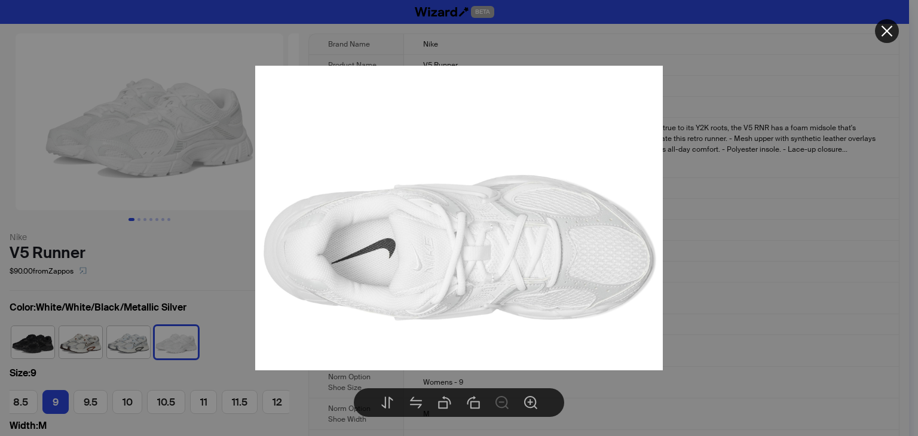
click at [777, 235] on div at bounding box center [459, 218] width 918 height 436
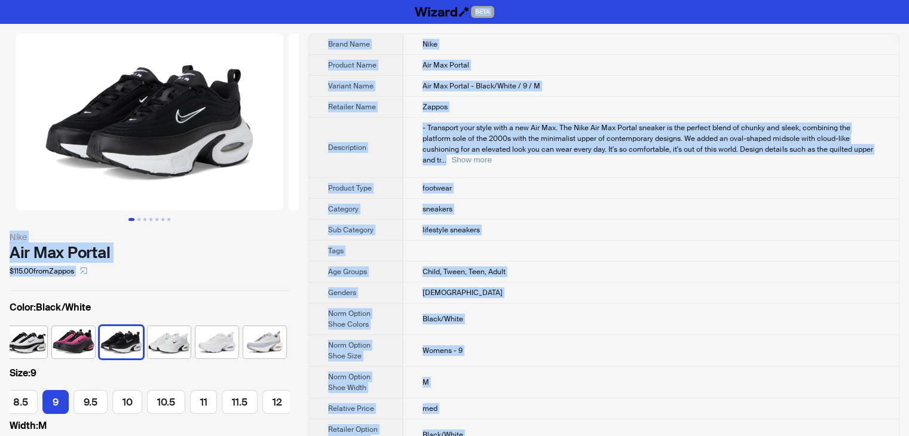
drag, startPoint x: 471, startPoint y: 414, endPoint x: 146, endPoint y: -52, distance: 568.6
click at [146, 0] on html "BETA Nike Air Max Portal $115.00 from Zappos Color : Black/White Size : 9 5 5.5…" at bounding box center [454, 419] width 909 height 839
copy div "BETA Nike Air Max Portal $115.00 from Zappos Color : Black/White Size : 9 5 5.5…"
click at [390, 137] on th "Description" at bounding box center [356, 148] width 94 height 60
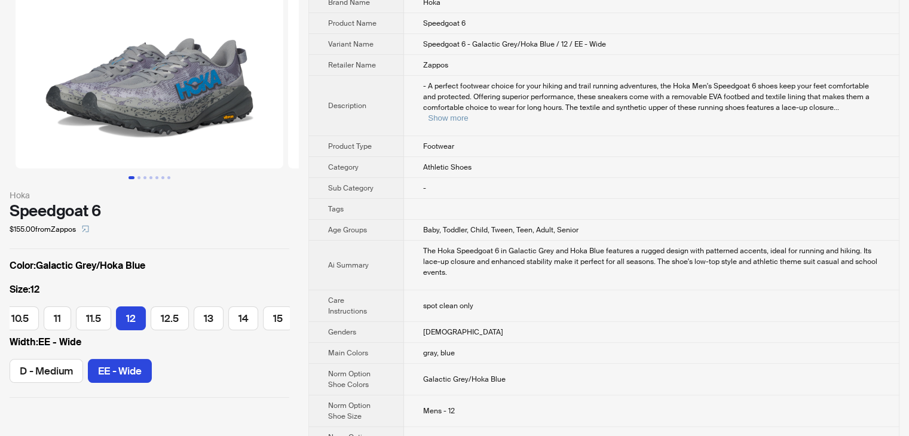
scroll to position [60, 0]
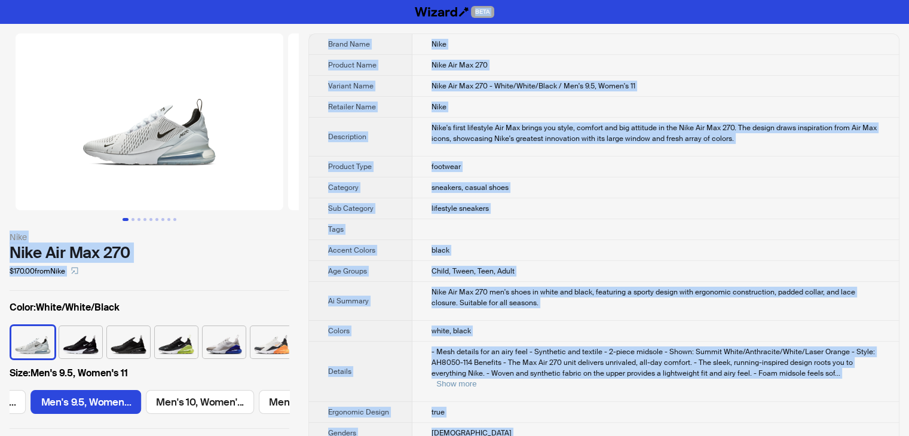
drag, startPoint x: 547, startPoint y: 420, endPoint x: 258, endPoint y: -36, distance: 540.3
copy div "BETA Nike Nike Air Max 270 $170.00 from Nike Color : White/White/Black Size : M…"
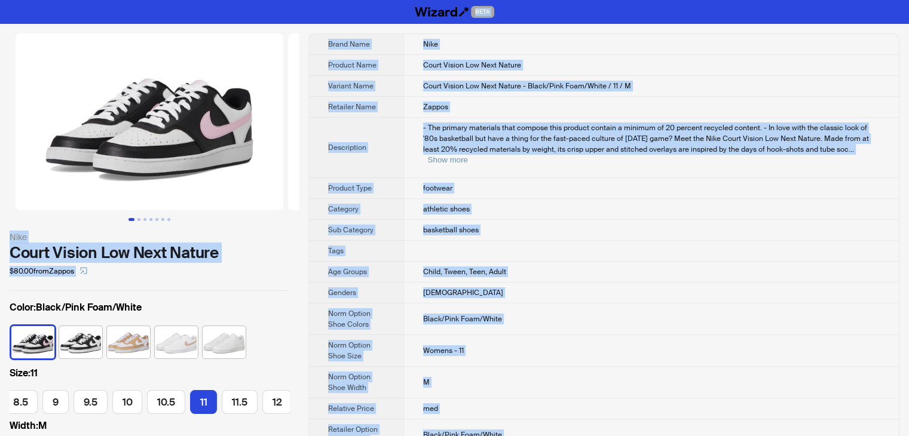
drag, startPoint x: 464, startPoint y: 424, endPoint x: 206, endPoint y: -52, distance: 541.2
click at [206, 0] on html "BETA Nike Court Vision Low Next Nature $80.00 from Zappos Color : Black/Pink Fo…" at bounding box center [454, 430] width 909 height 860
copy div "BETA Nike Court Vision Low Next Nature $80.00 from Zappos Color : Black/Pink Fo…"
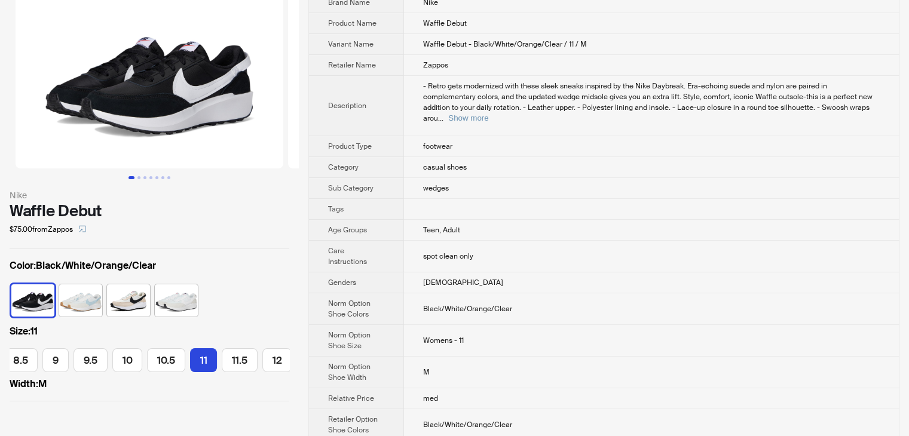
scroll to position [239, 0]
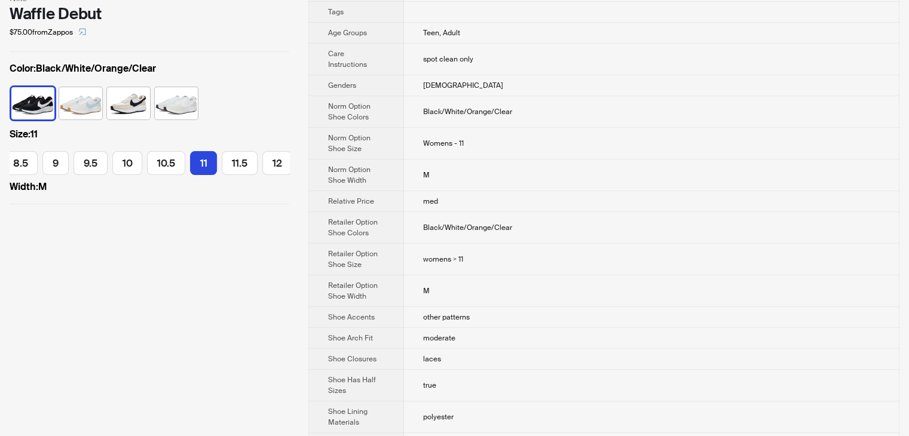
drag, startPoint x: 475, startPoint y: 242, endPoint x: 300, endPoint y: 305, distance: 185.5
click at [300, 305] on div "Nike Waffle Debut $75.00 from Zappos Color : Black/White/Orange/Clear Size : 11…" at bounding box center [454, 219] width 909 height 868
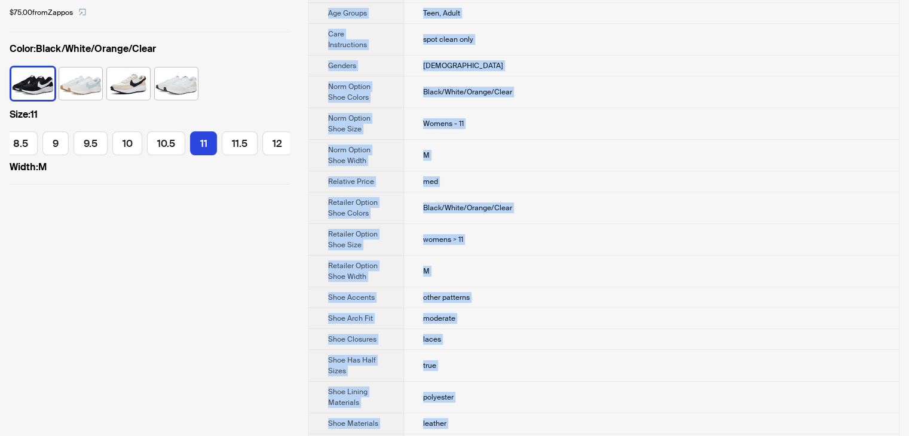
scroll to position [0, 0]
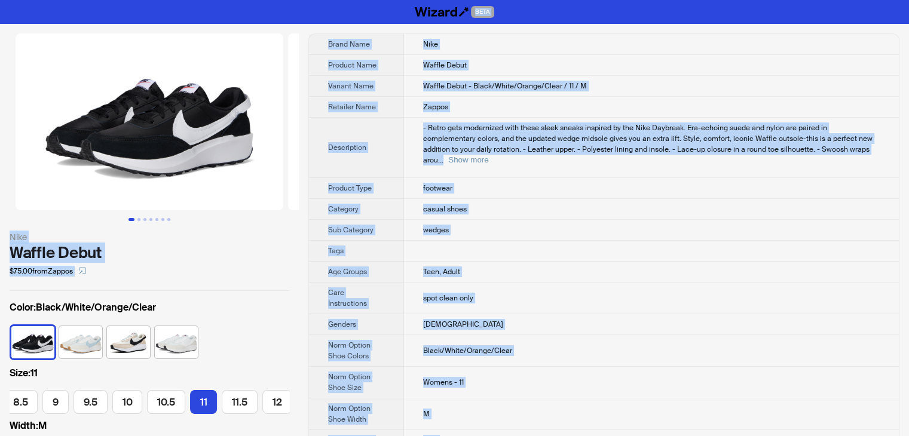
drag, startPoint x: 462, startPoint y: 411, endPoint x: 237, endPoint y: -52, distance: 514.8
copy div "BETA Nike Waffle Debut $75.00 from Zappos Color : Black/White/Orange/Clear Size…"
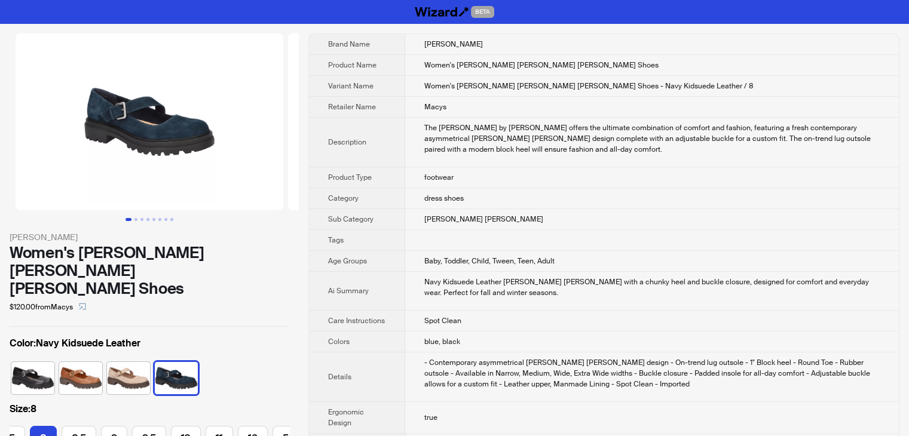
scroll to position [0, 87]
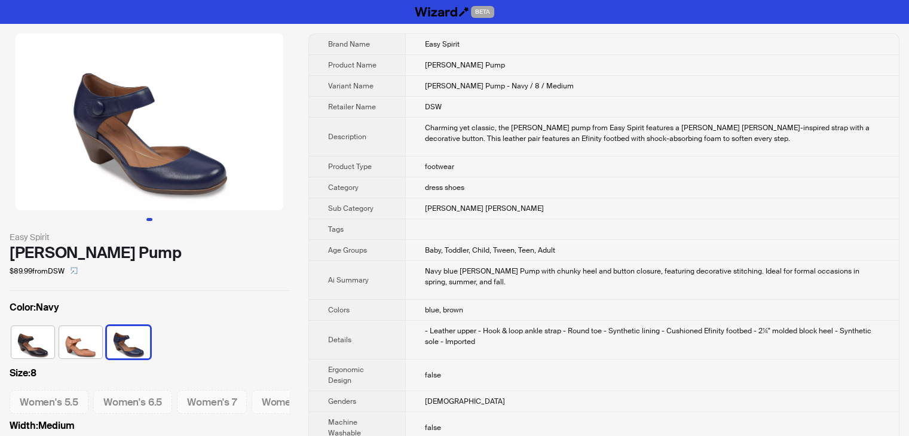
click at [606, 88] on td "[PERSON_NAME] Pump - Navy / 8 / Medium" at bounding box center [652, 86] width 494 height 21
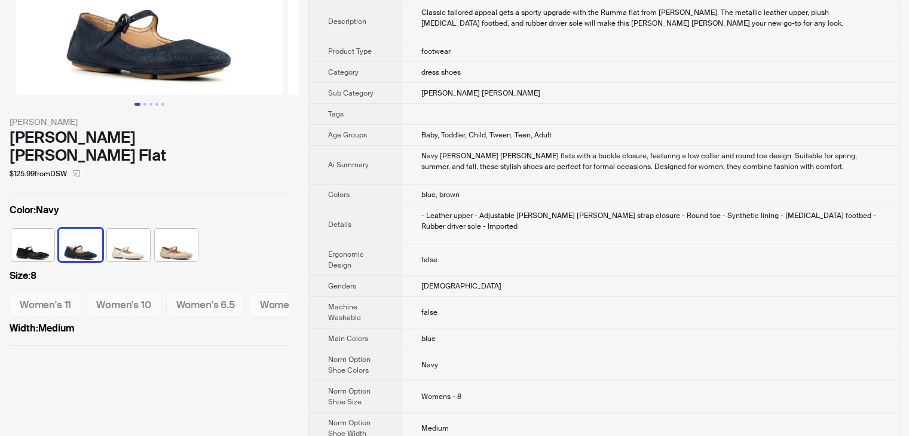
scroll to position [120, 0]
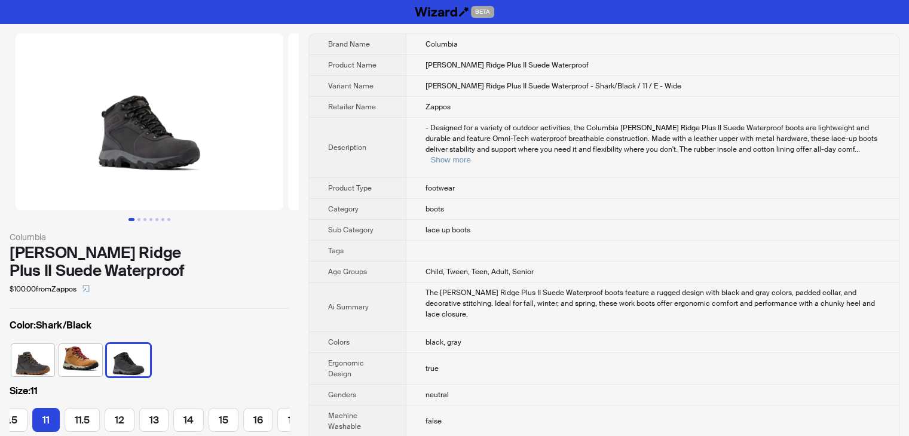
scroll to position [0, 265]
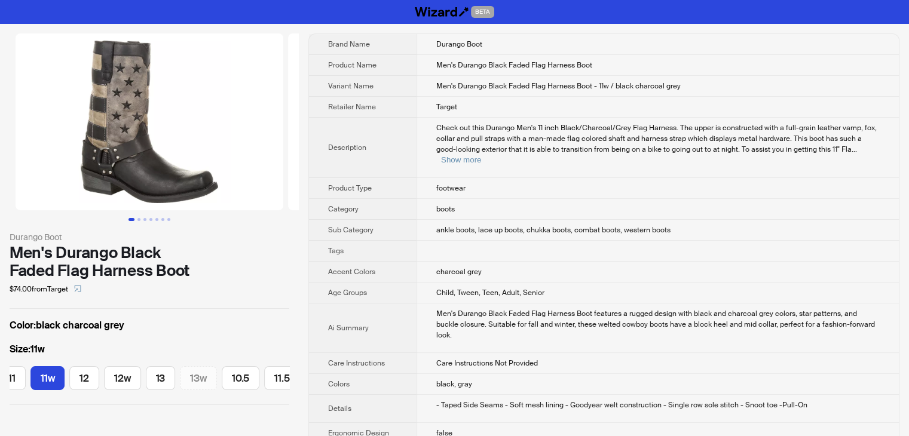
scroll to position [0, 497]
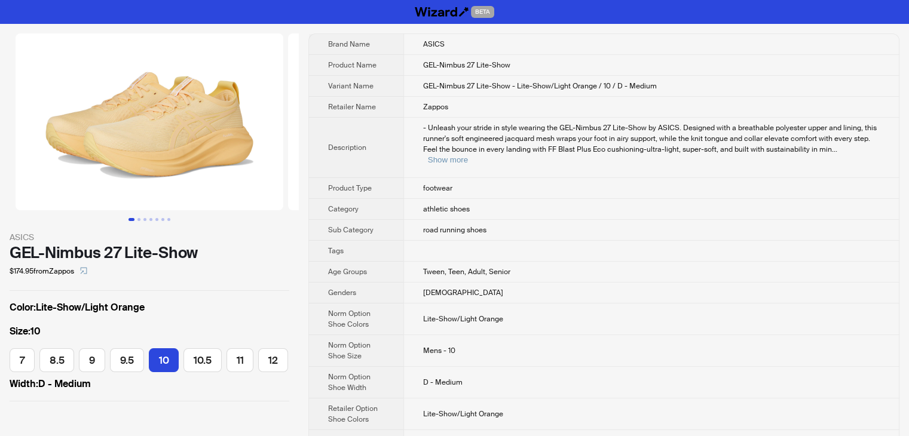
scroll to position [0, 74]
